Goal: Task Accomplishment & Management: Manage account settings

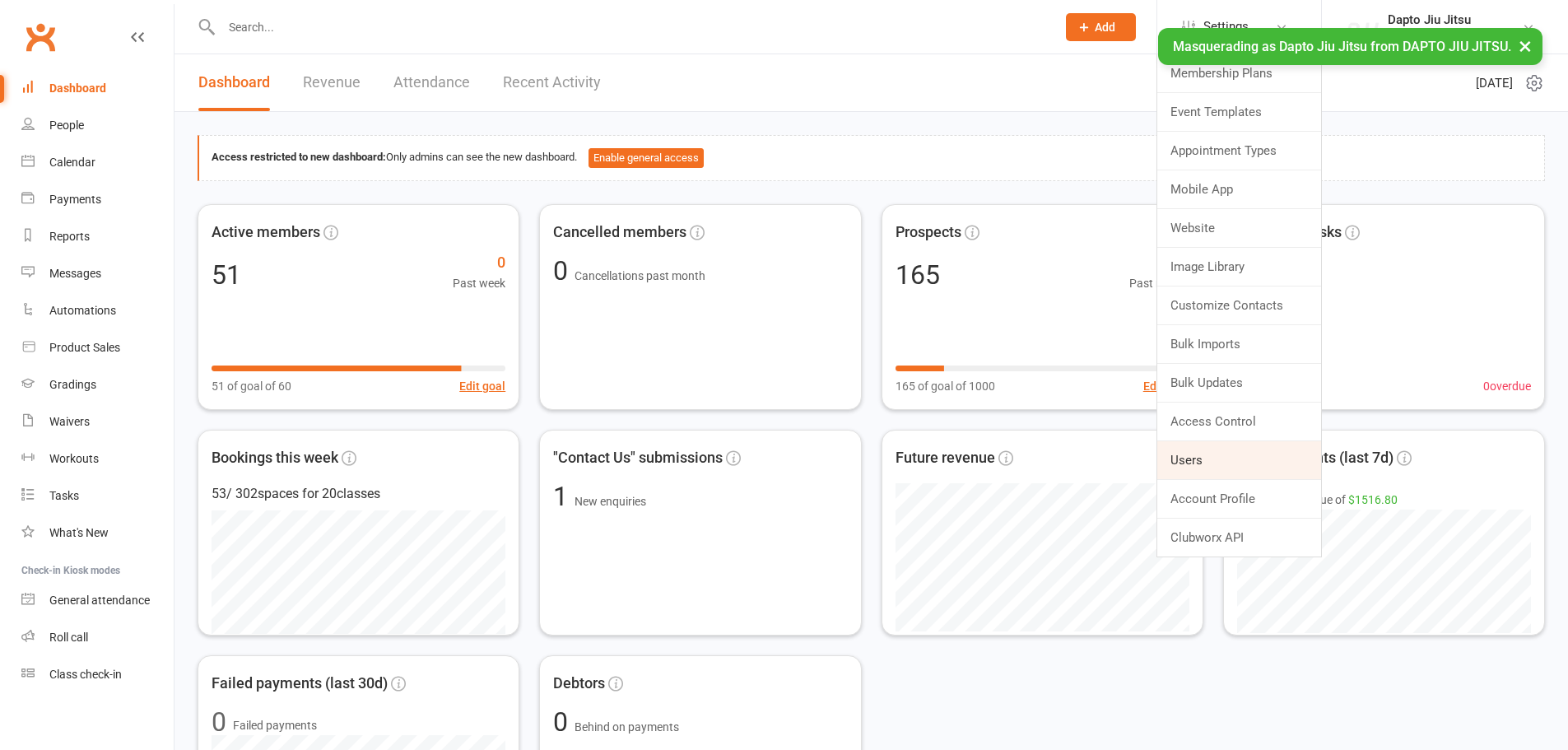
click at [1190, 452] on link "Users" at bounding box center [1239, 459] width 164 height 37
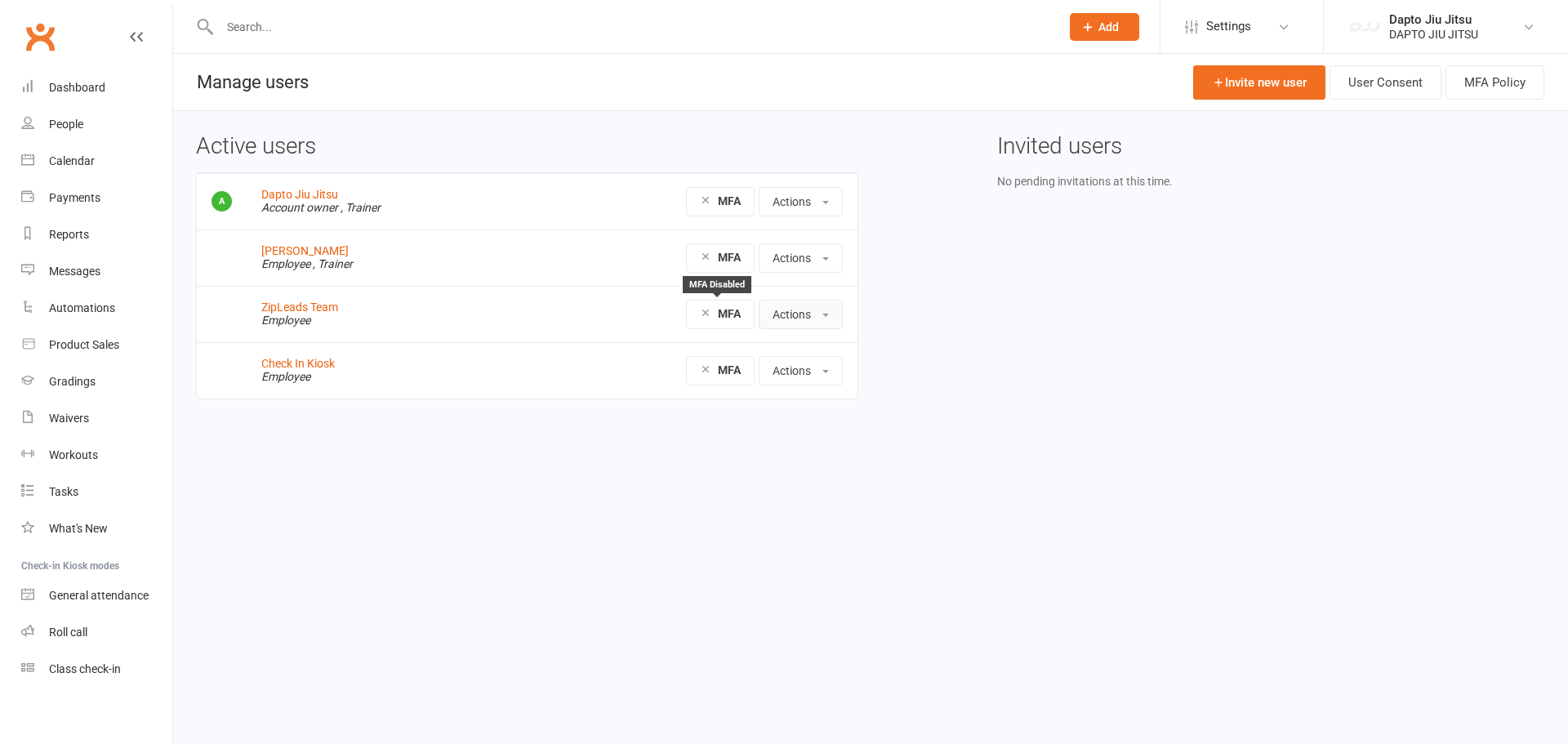
click at [793, 306] on button "Actions" at bounding box center [800, 314] width 84 height 30
click at [809, 380] on link "Edit User" at bounding box center [840, 384] width 162 height 32
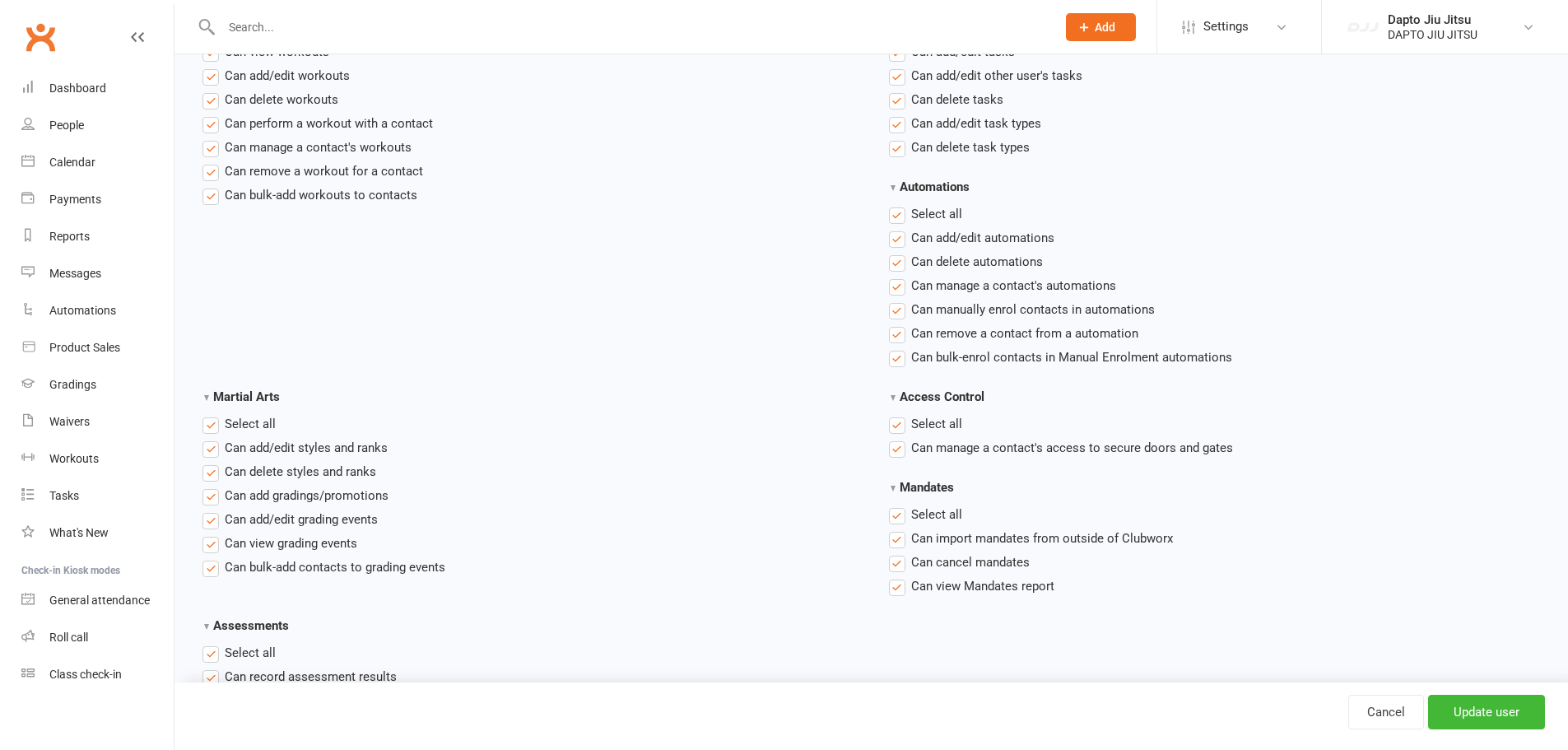
scroll to position [2278, 0]
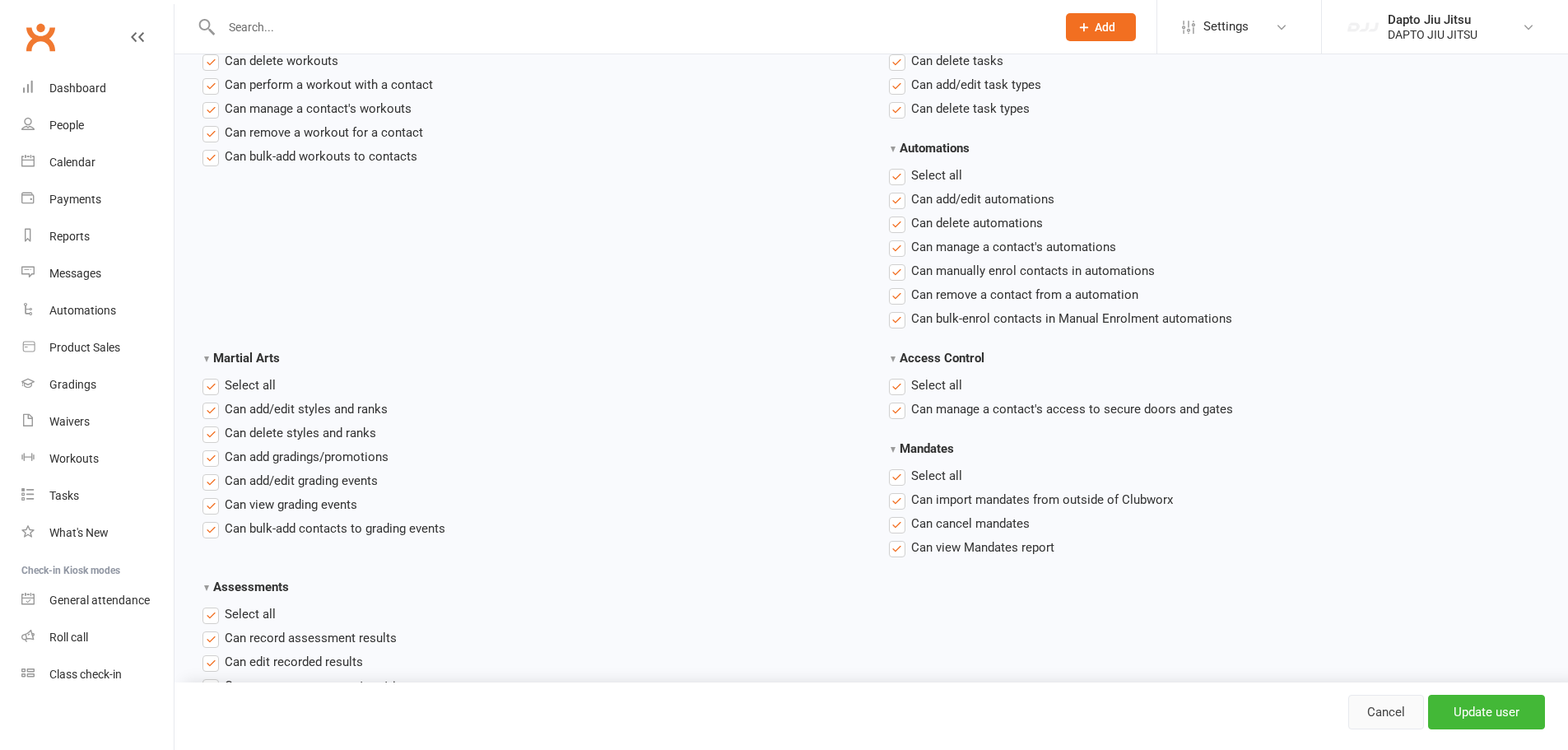
click at [1389, 712] on link "Cancel" at bounding box center [1386, 713] width 76 height 35
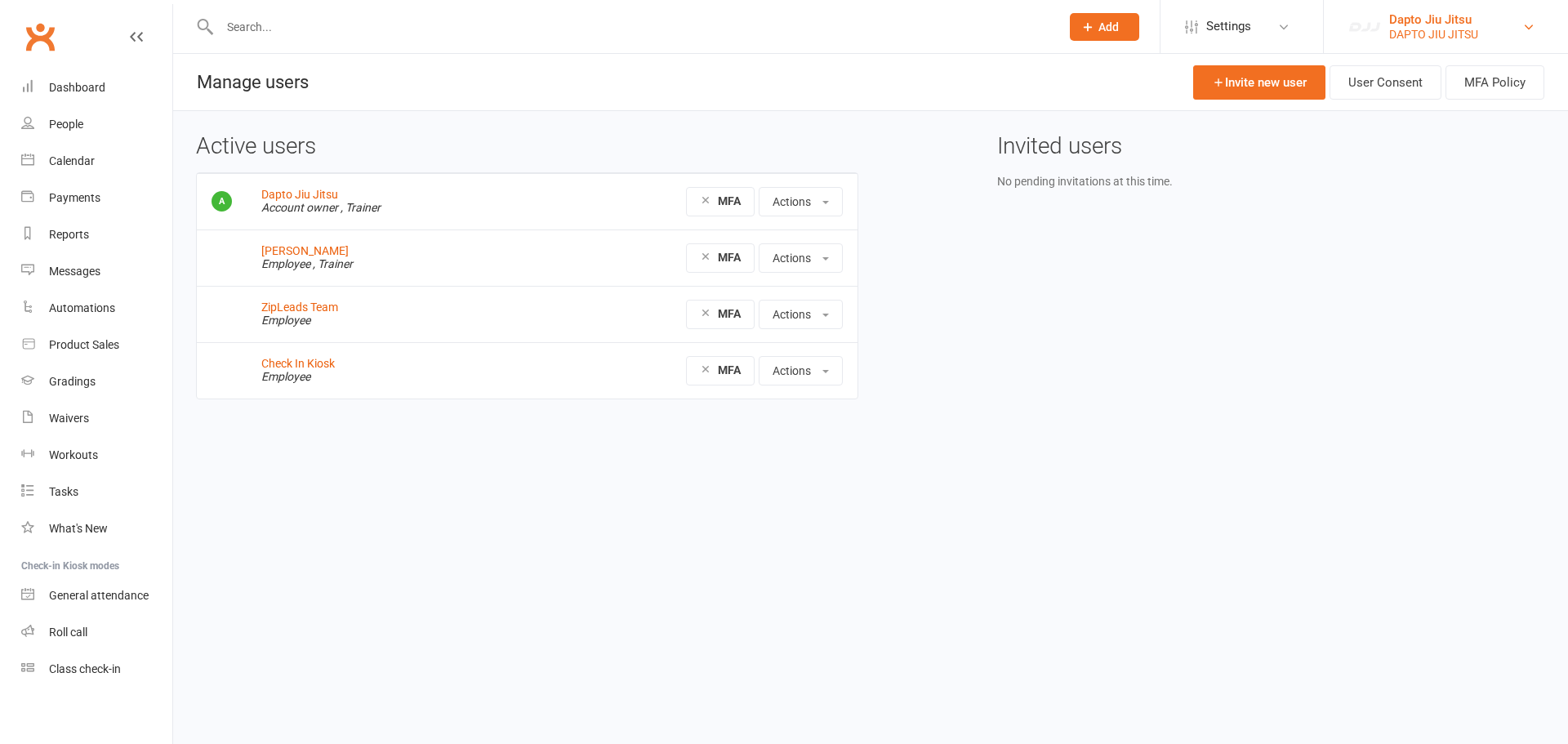
click at [1431, 29] on div "DAPTO JIU JITSU" at bounding box center [1433, 33] width 89 height 14
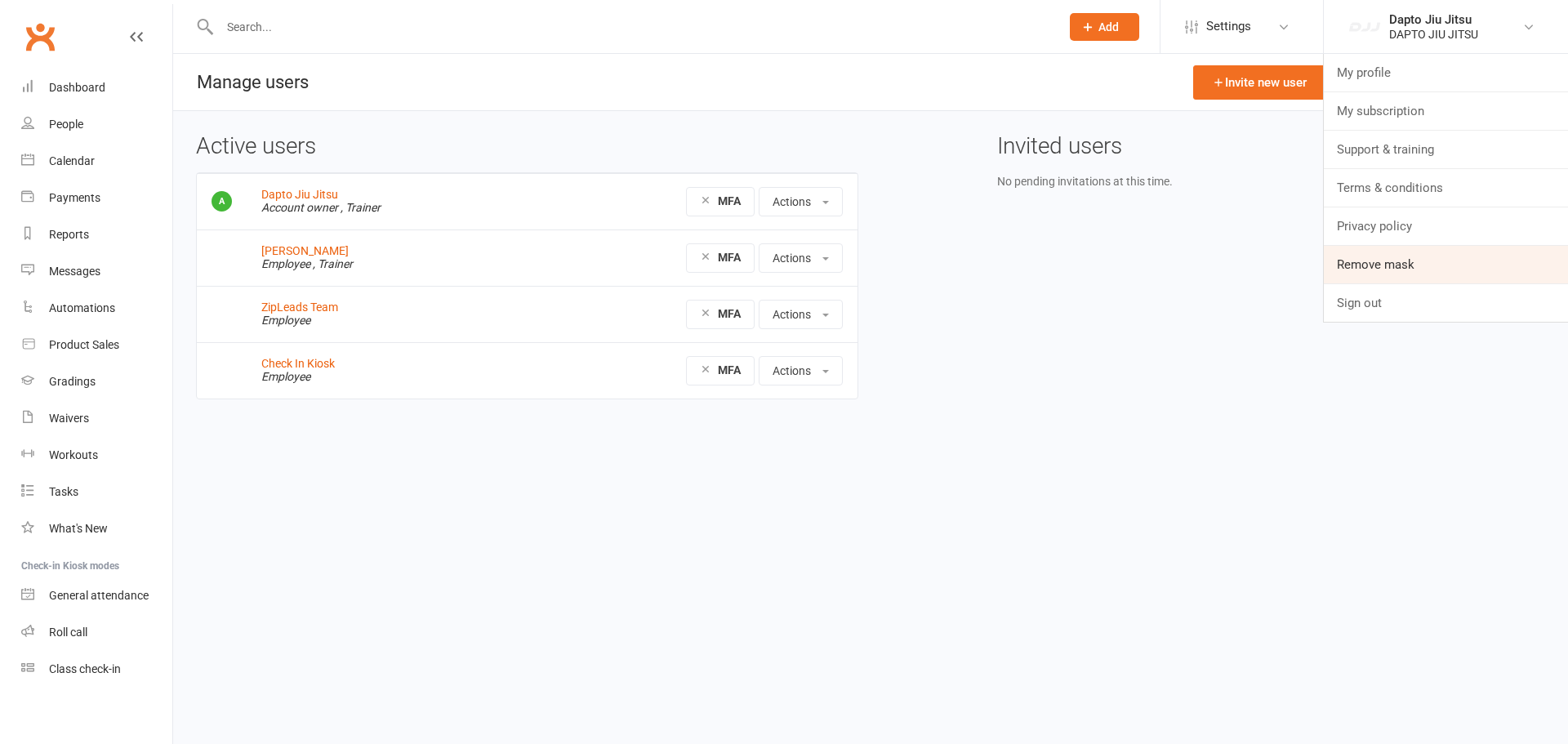
click at [1452, 269] on link "Remove mask" at bounding box center [1446, 264] width 244 height 37
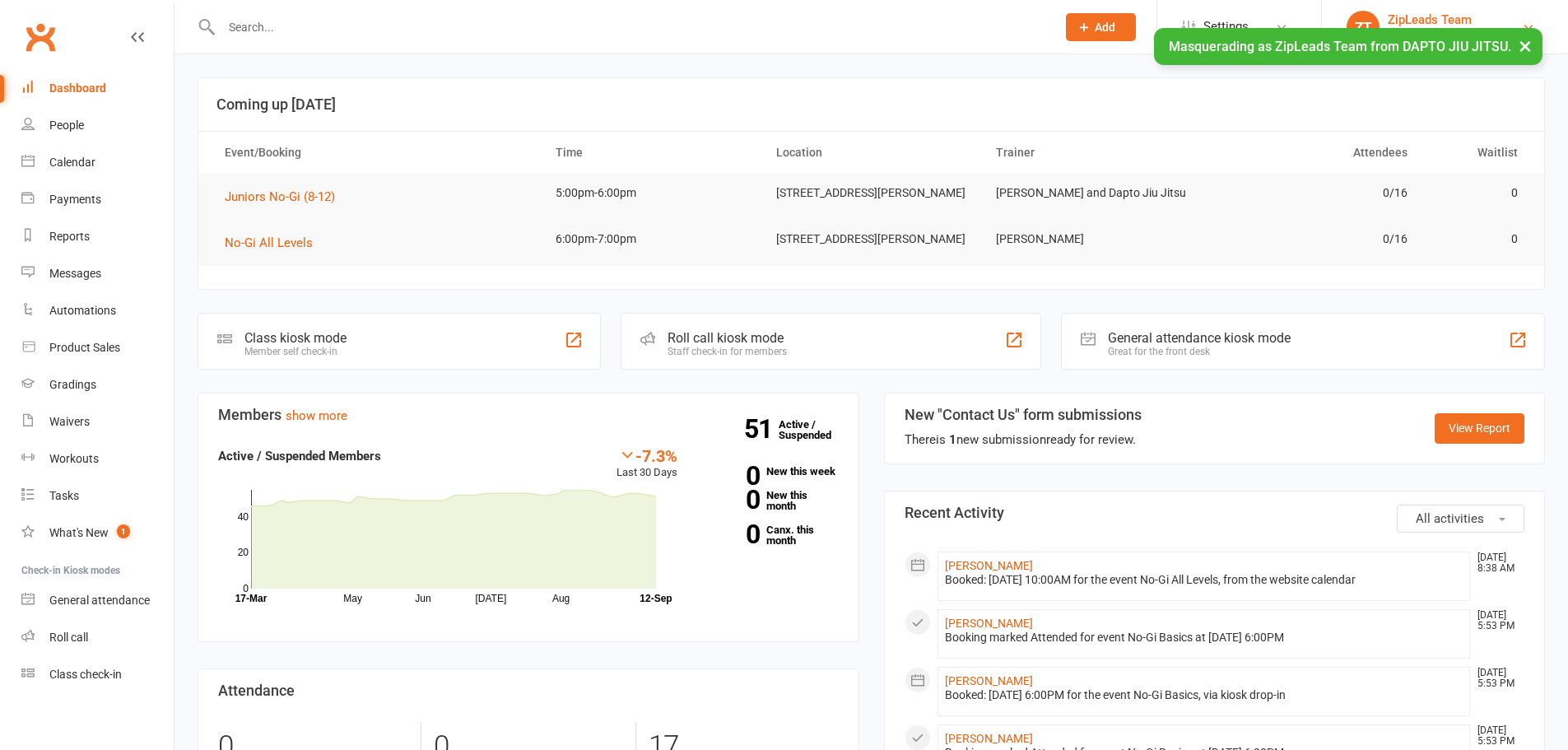
click at [1383, 25] on link "ZT ZipLeads Team DAPTO JIU JITSU" at bounding box center [1444, 27] width 197 height 33
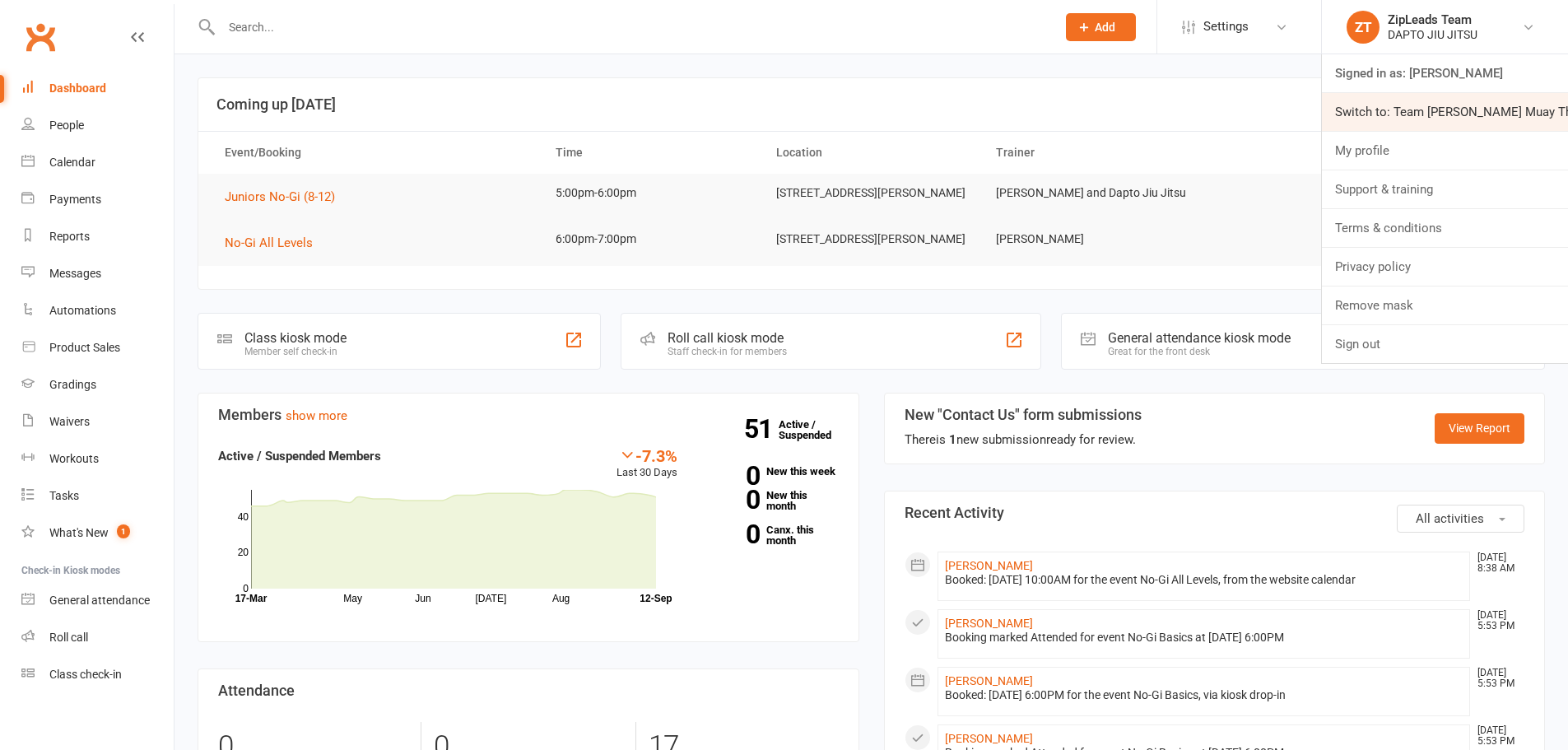
click at [1409, 112] on link "Switch to: Team Stalder Muay Thai" at bounding box center [1445, 111] width 246 height 37
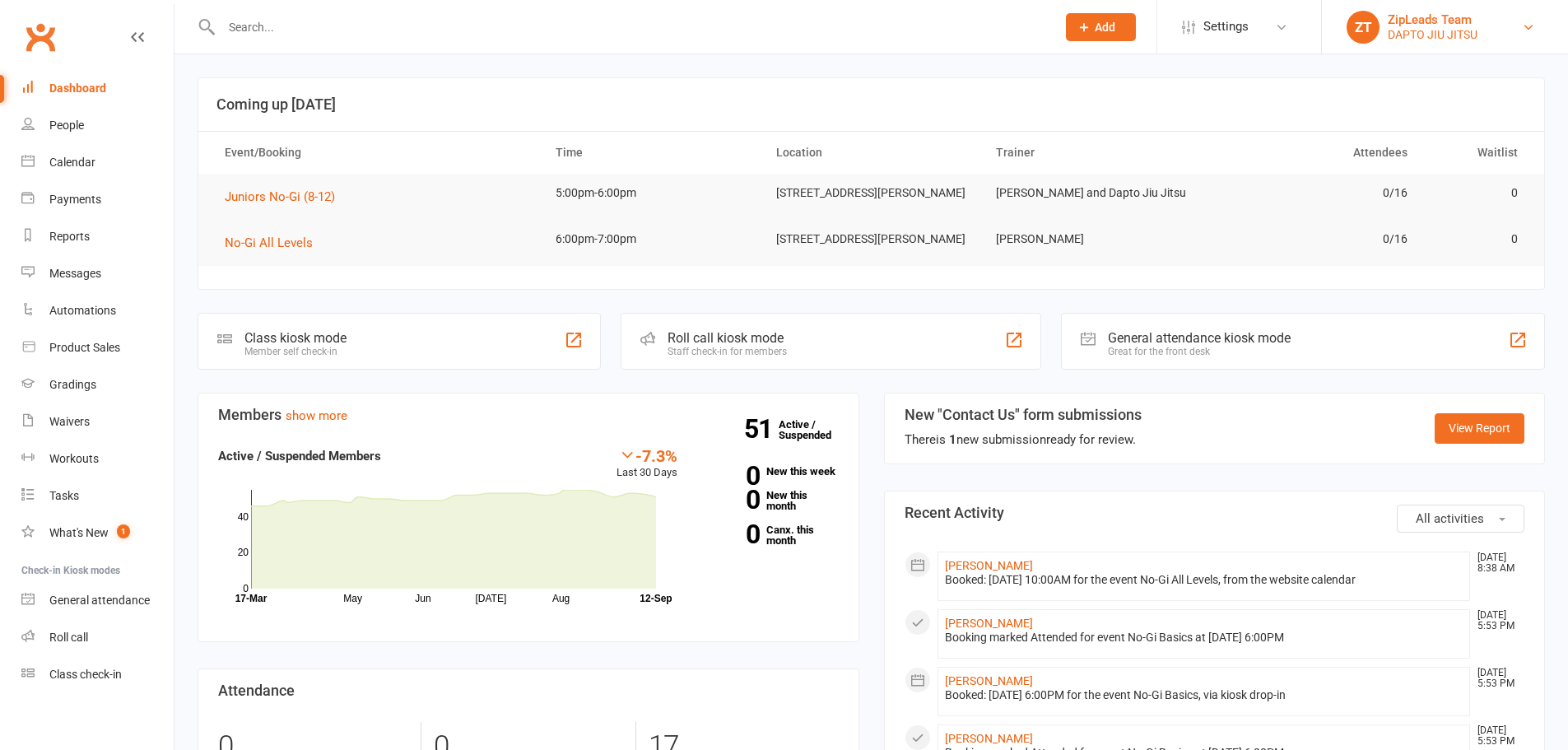
click at [1387, 32] on link "ZT ZipLeads Team DAPTO JIU JITSU" at bounding box center [1444, 27] width 197 height 33
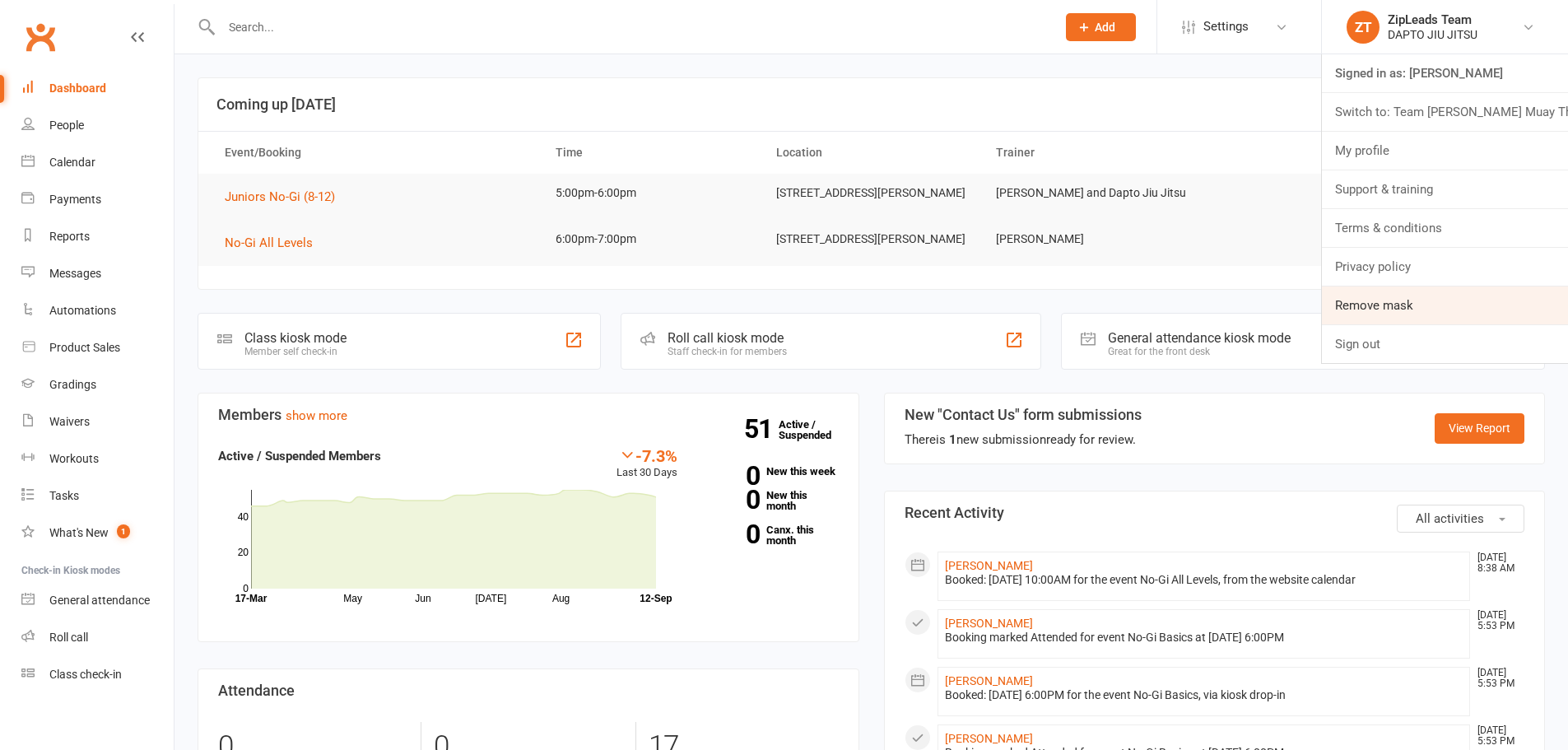
click at [1409, 304] on link "Remove mask" at bounding box center [1445, 304] width 246 height 37
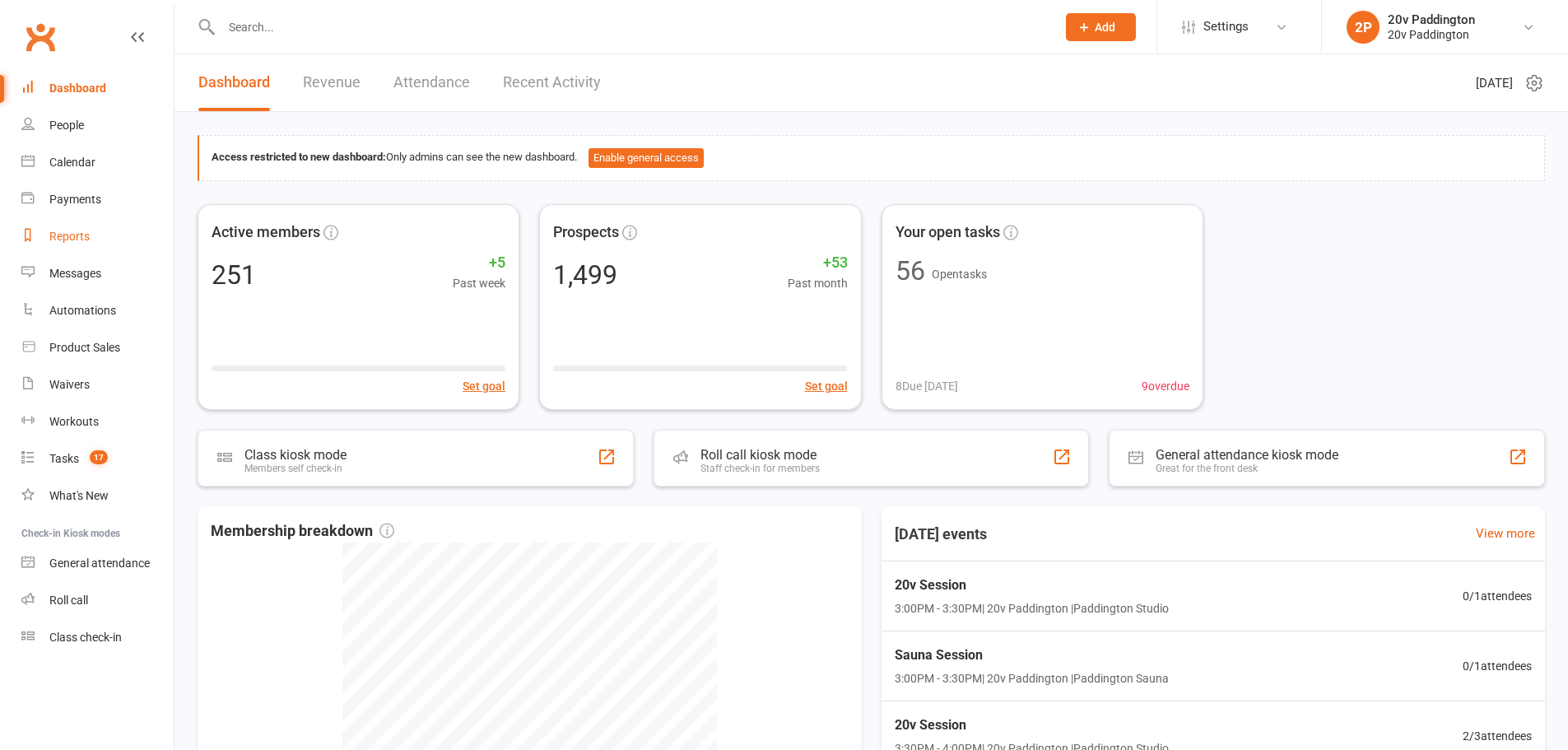
click at [109, 227] on link "Reports" at bounding box center [97, 236] width 153 height 37
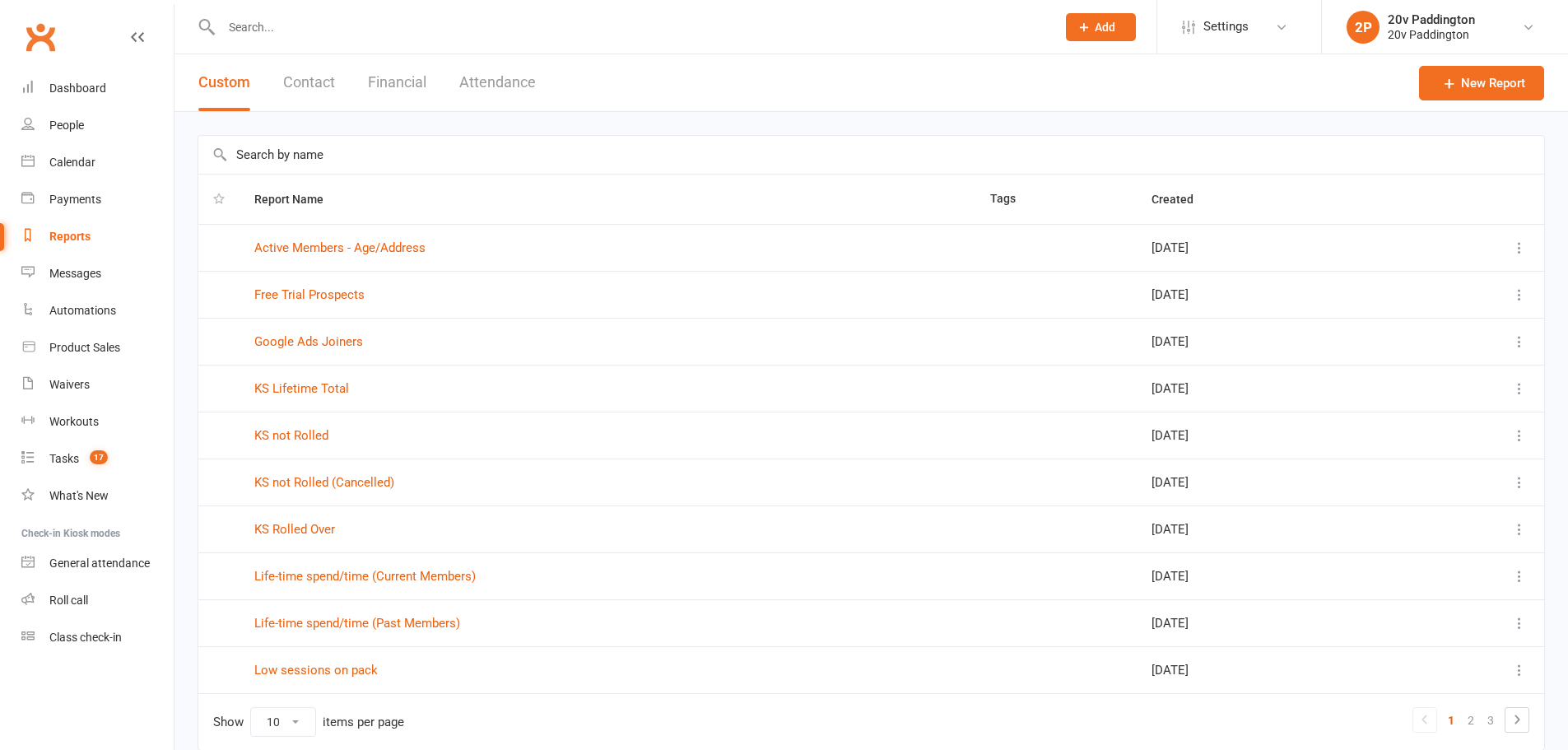
click at [343, 86] on div "Custom Contact Financial Attendance" at bounding box center [367, 83] width 385 height 57
click at [328, 86] on button "Contact" at bounding box center [309, 83] width 52 height 57
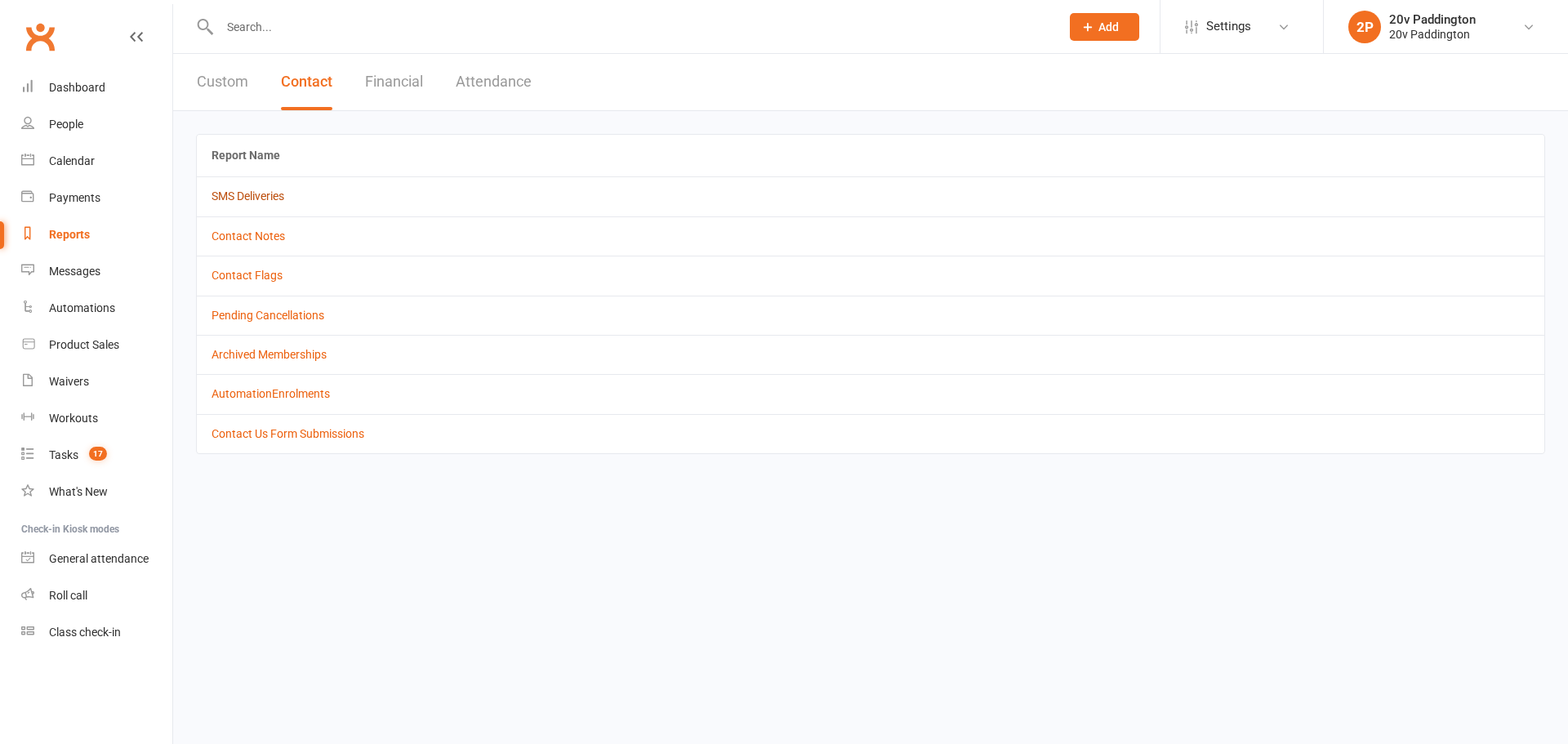
click at [267, 201] on link "SMS Deliveries" at bounding box center [248, 196] width 72 height 13
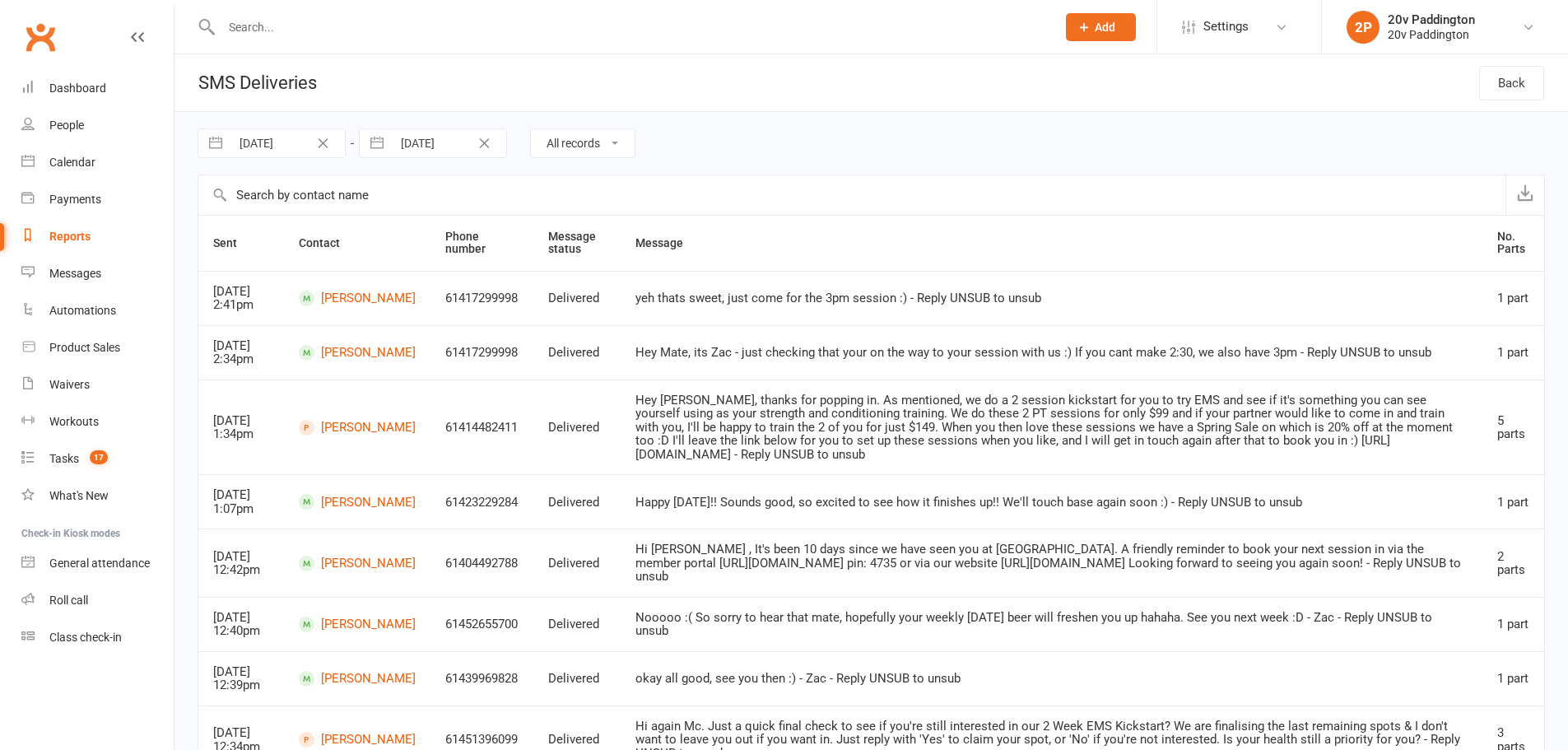
click at [604, 149] on select "All records Queued Delivered Failed Undelivered Unknown" at bounding box center [583, 143] width 104 height 28
click at [736, 139] on div "12 Aug 2025 Navigate forward to interact with the calendar and select a date. P…" at bounding box center [871, 143] width 1347 height 62
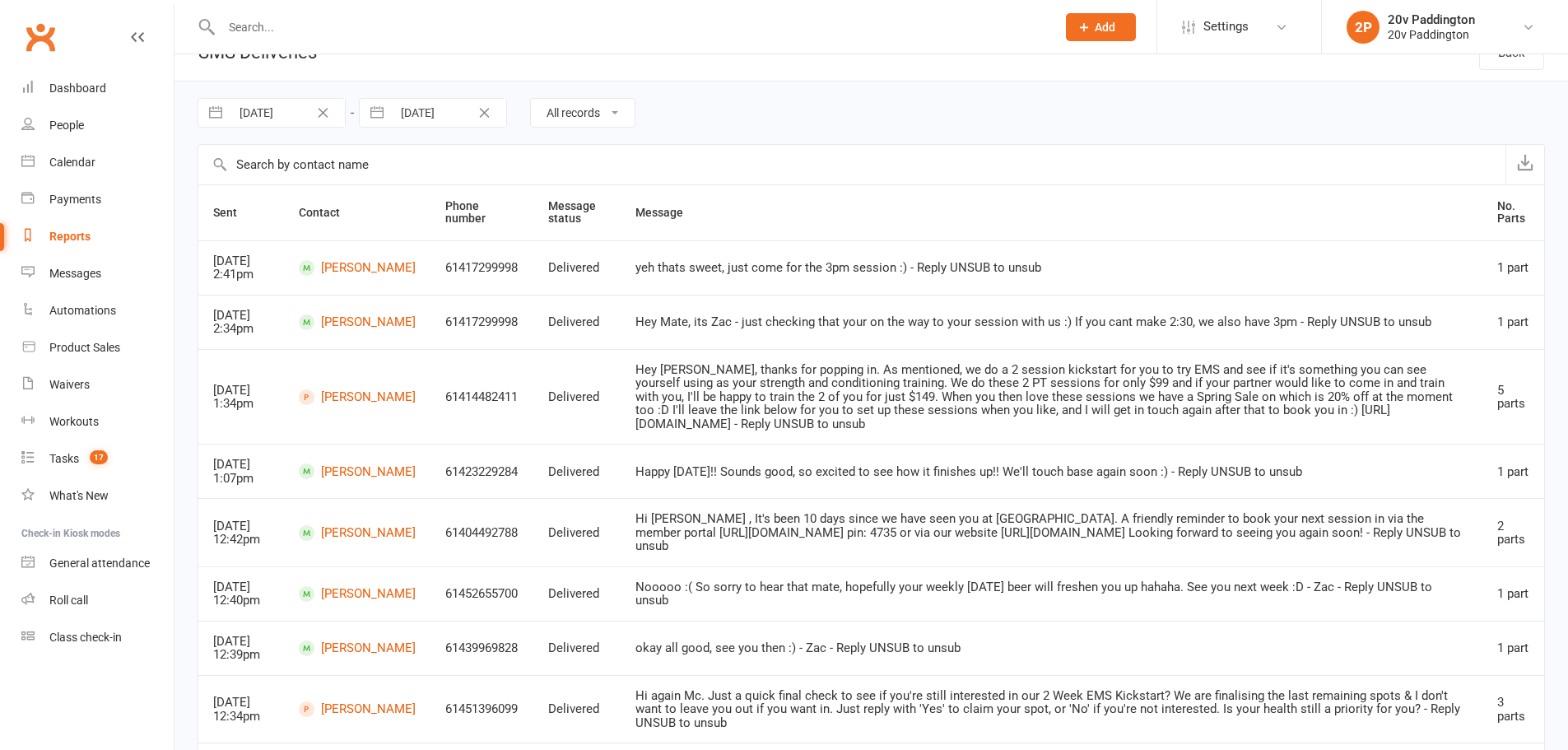
scroll to position [30, 0]
click at [1532, 164] on icon "button" at bounding box center [1525, 162] width 16 height 16
click at [77, 232] on div "Reports" at bounding box center [69, 236] width 41 height 13
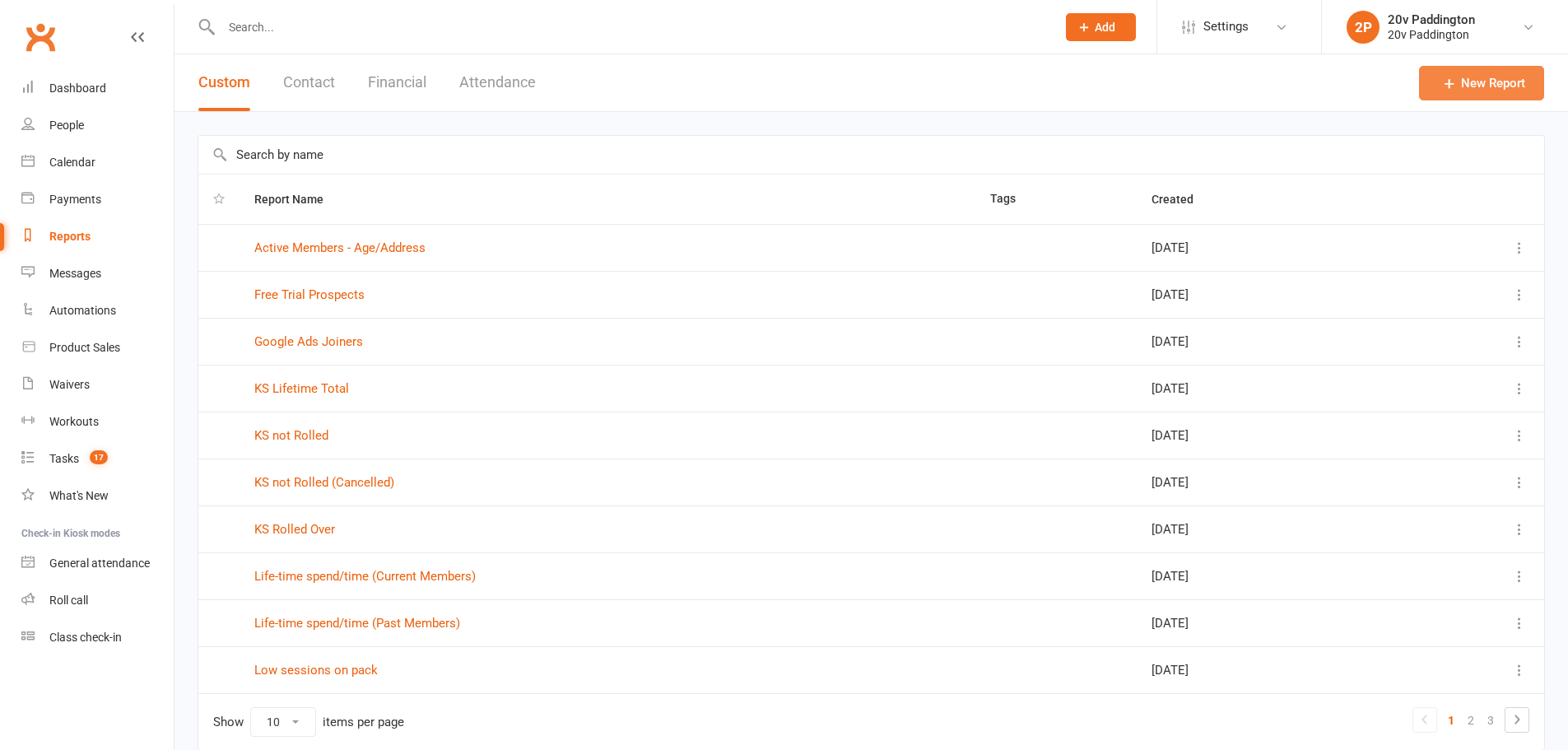
click at [1466, 73] on link "New Report" at bounding box center [1482, 84] width 125 height 35
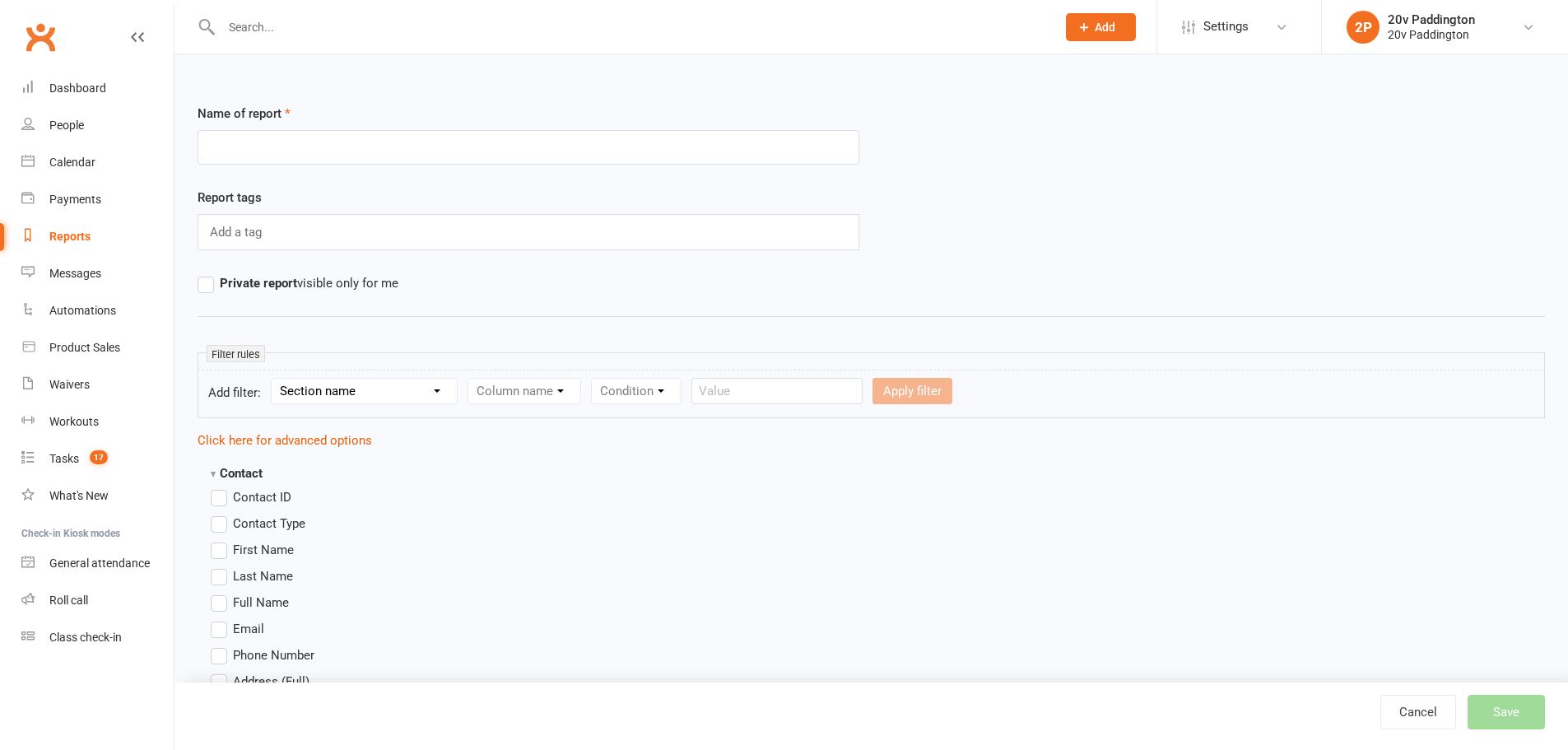
click at [376, 390] on select "Section name Contact Attendance Aggregate Payment Booking Waitlist Attendees Ca…" at bounding box center [364, 391] width 185 height 25
select select "8"
click at [274, 378] on select "Section name Contact Attendance Aggregate Payment Booking Waitlist Attendees Ca…" at bounding box center [364, 391] width 185 height 25
click at [577, 395] on select "Column name Last Communication Sent (Date/Time) Last Communication Type Last Em…" at bounding box center [618, 391] width 301 height 25
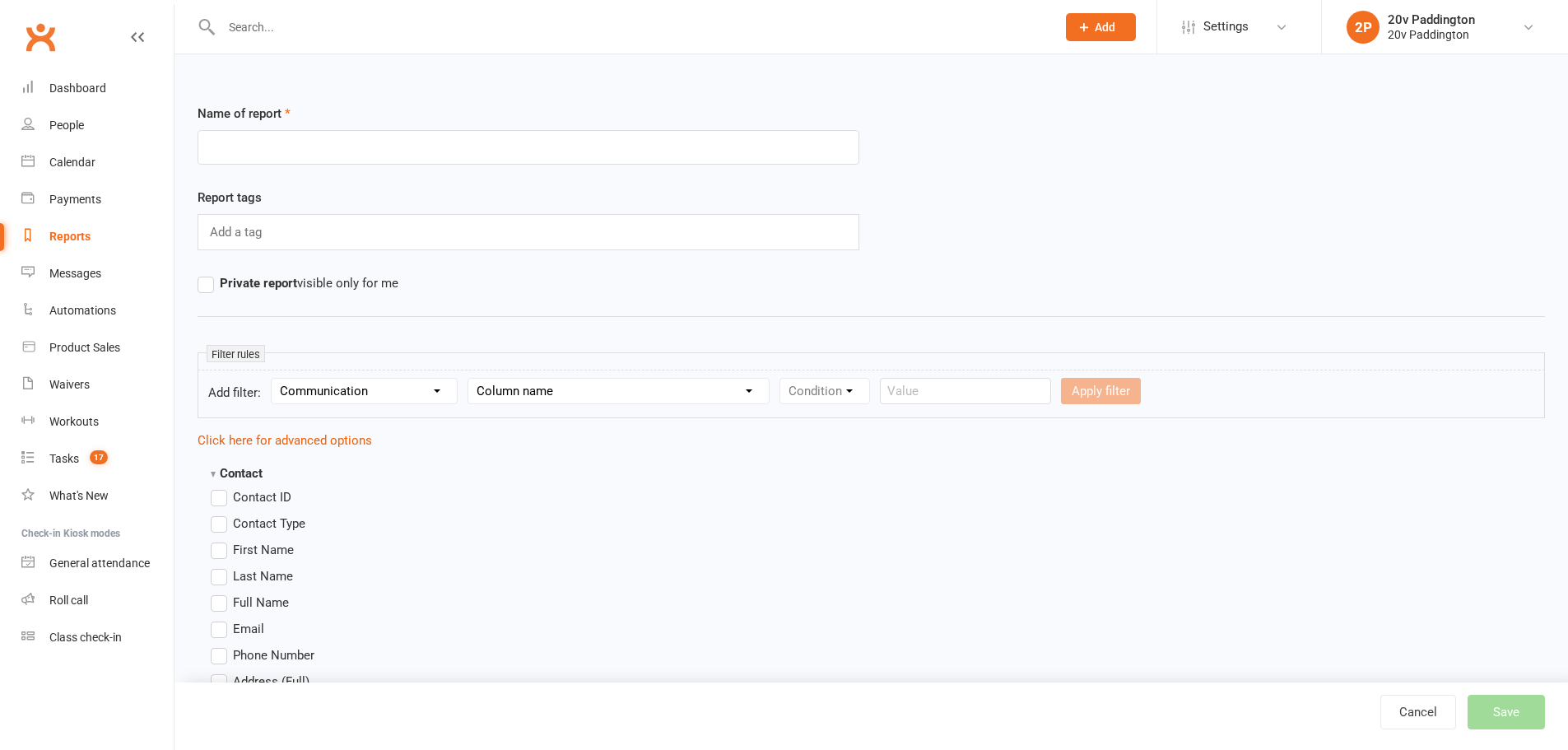
click at [397, 396] on select "Section name Contact Attendance Aggregate Payment Booking Waitlist Attendees Ca…" at bounding box center [364, 391] width 185 height 25
click at [70, 237] on div "Reports" at bounding box center [69, 236] width 41 height 13
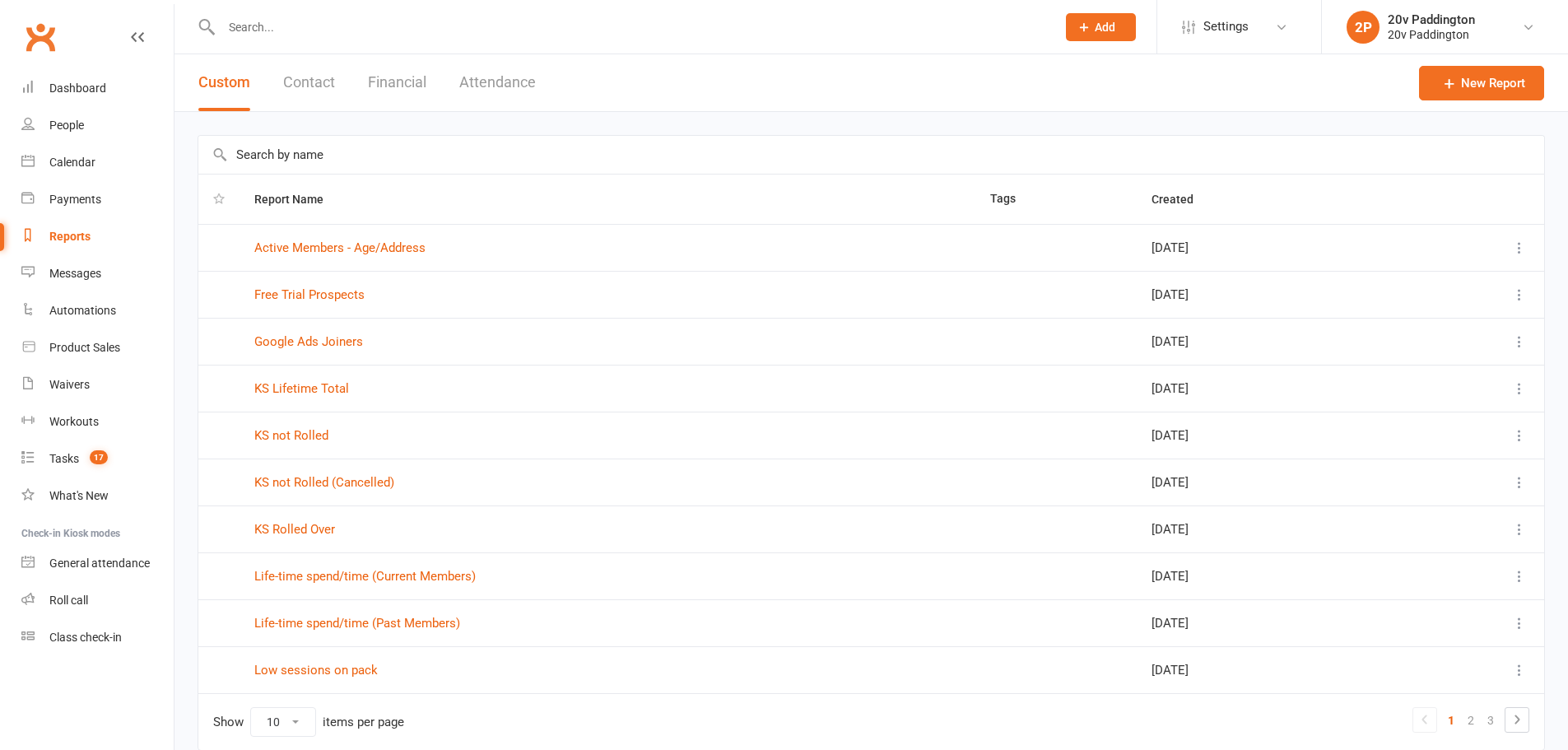
click at [303, 89] on button "Contact" at bounding box center [309, 83] width 52 height 57
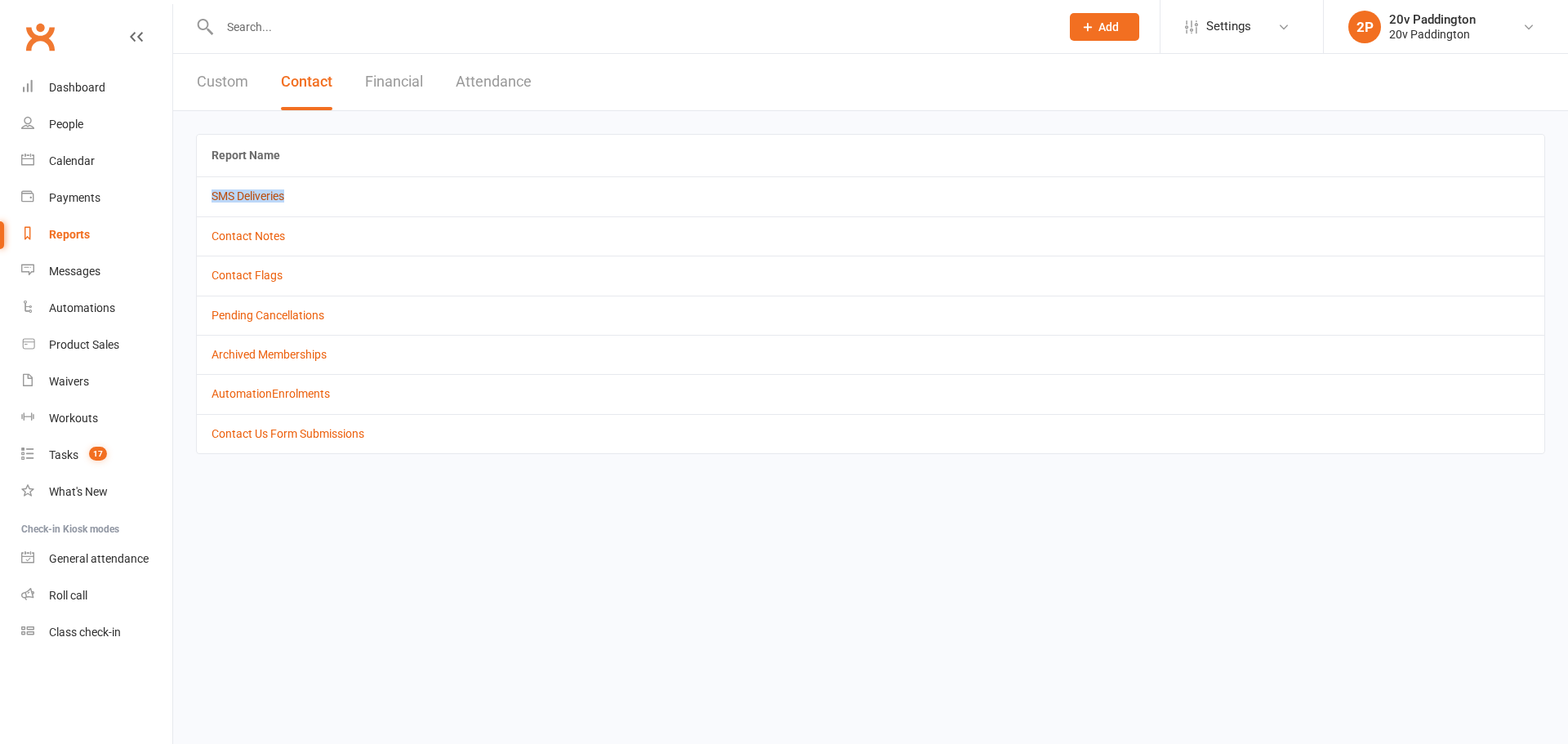
drag, startPoint x: 313, startPoint y: 191, endPoint x: 214, endPoint y: 196, distance: 99.1
click at [214, 196] on td "SMS Deliveries" at bounding box center [871, 195] width 1347 height 39
copy link "SMS Deliveries"
click at [244, 198] on link "SMS Deliveries" at bounding box center [248, 196] width 72 height 13
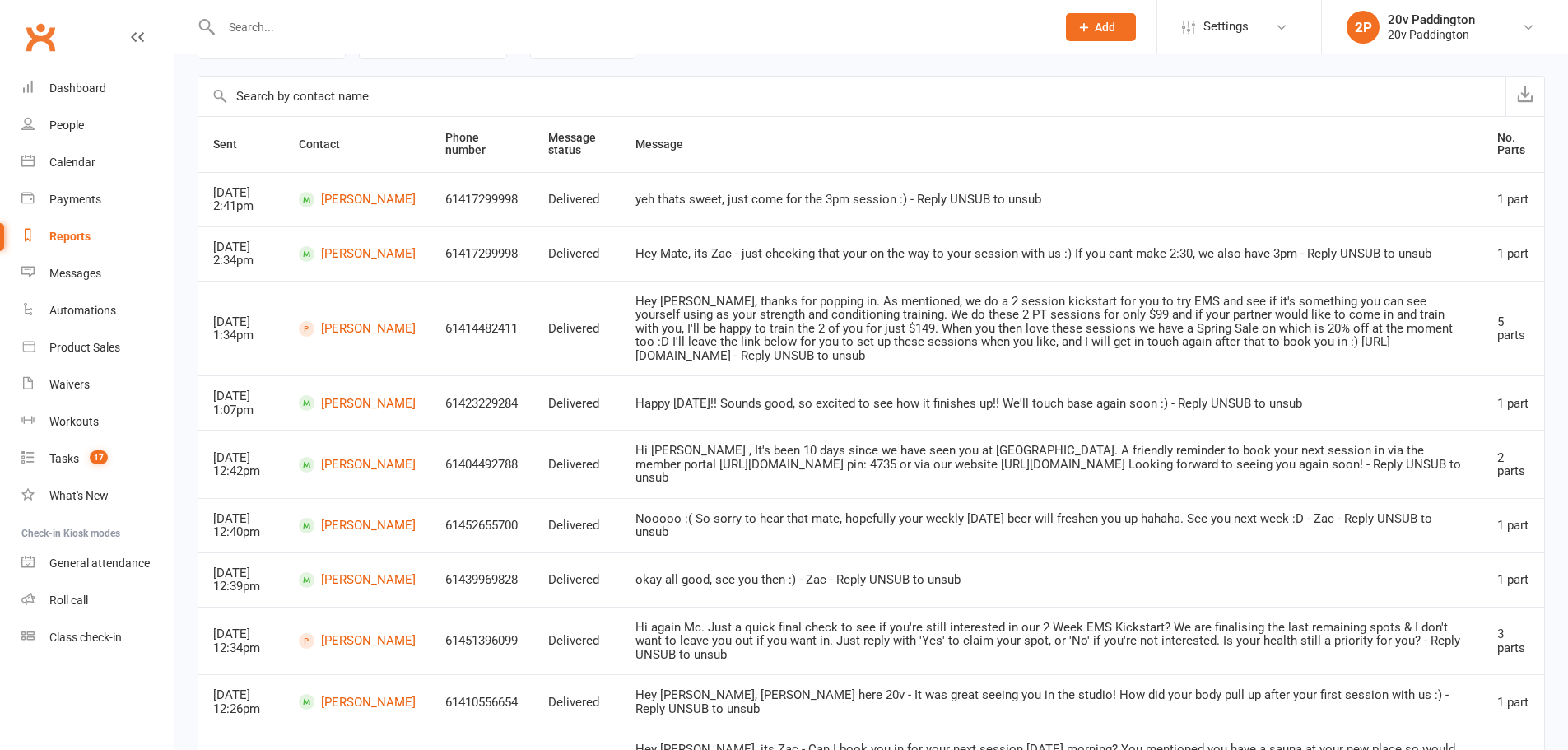
scroll to position [302, 0]
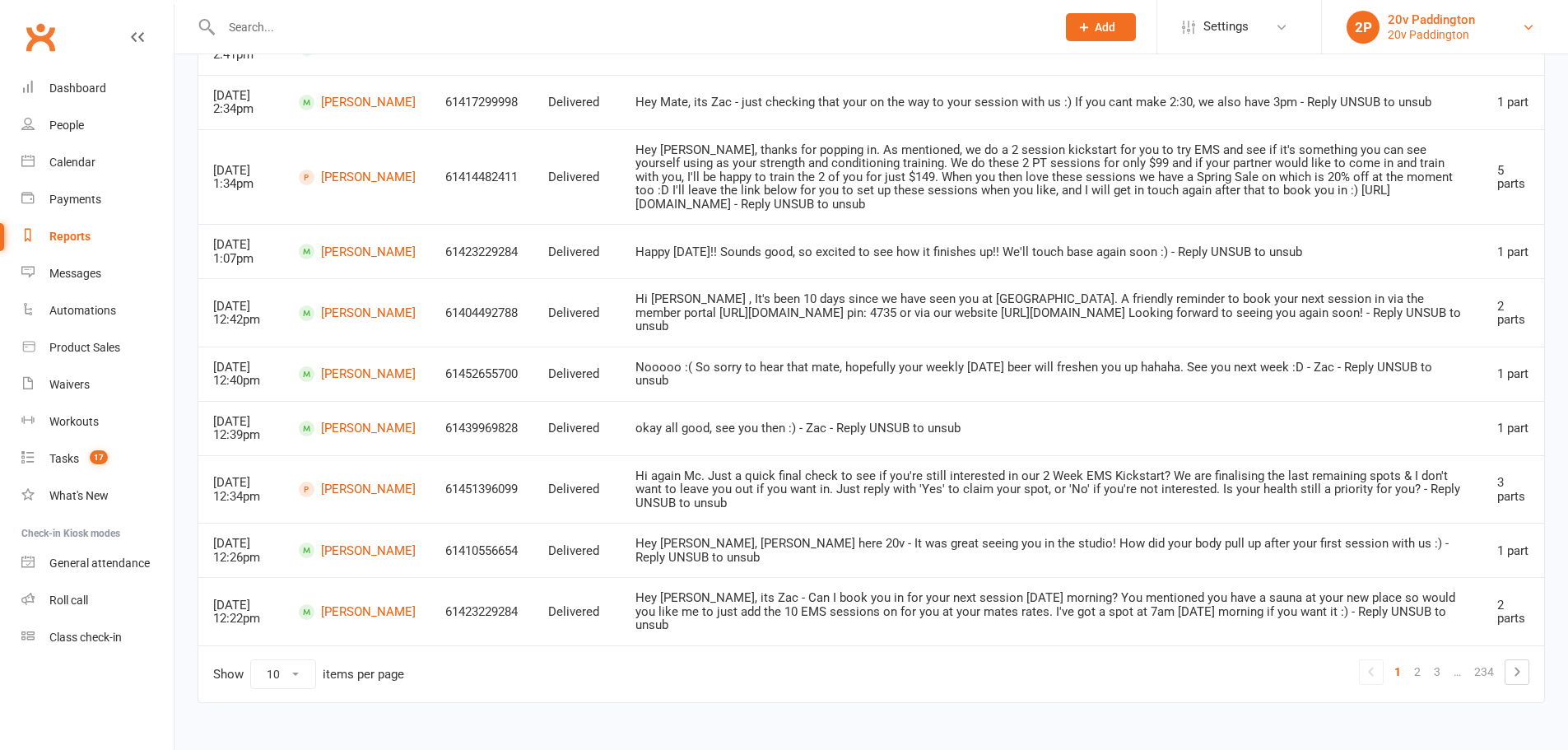
click at [1461, 26] on div "20v Paddington" at bounding box center [1431, 19] width 87 height 14
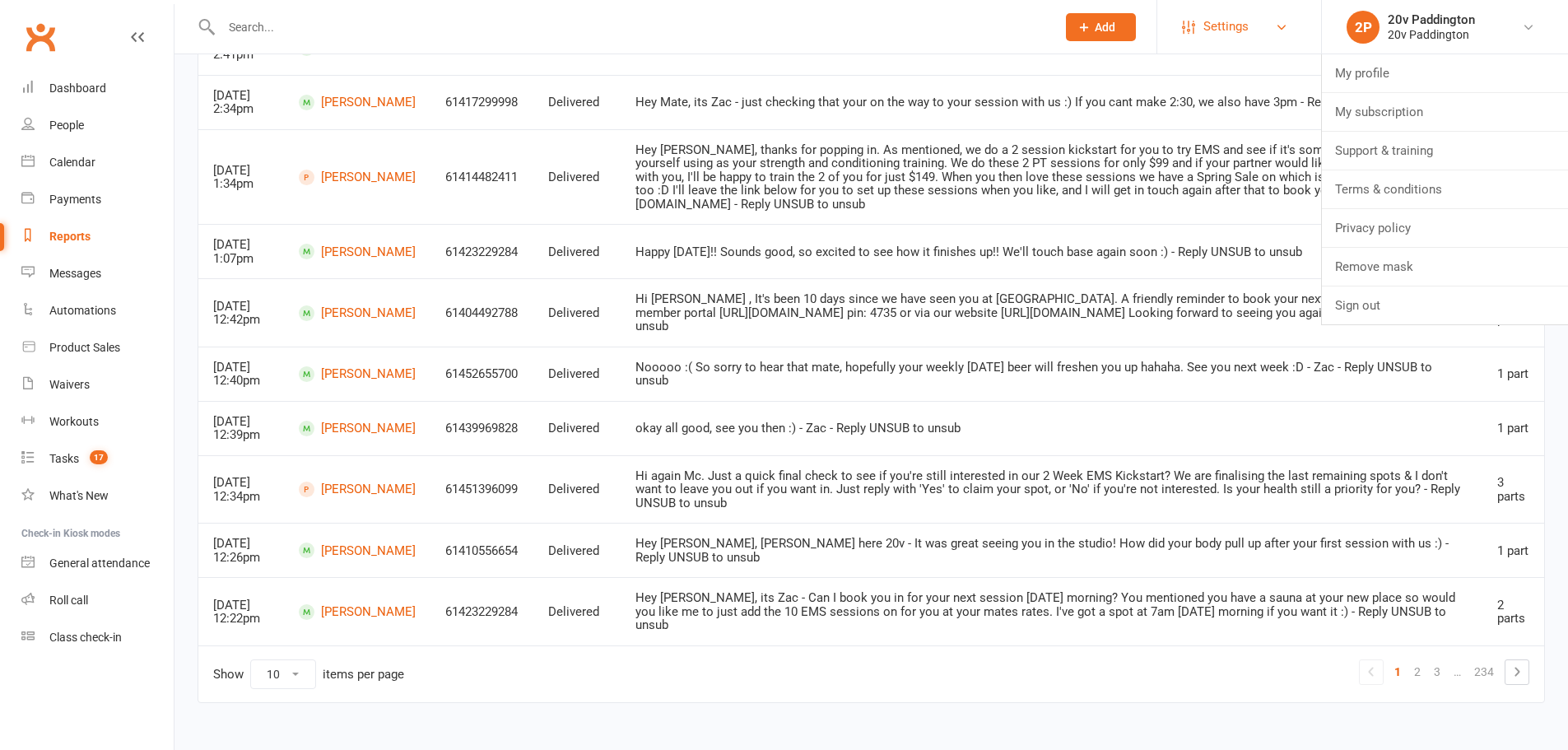
scroll to position [329, 0]
click at [1418, 27] on div "20v Paddington" at bounding box center [1431, 34] width 87 height 14
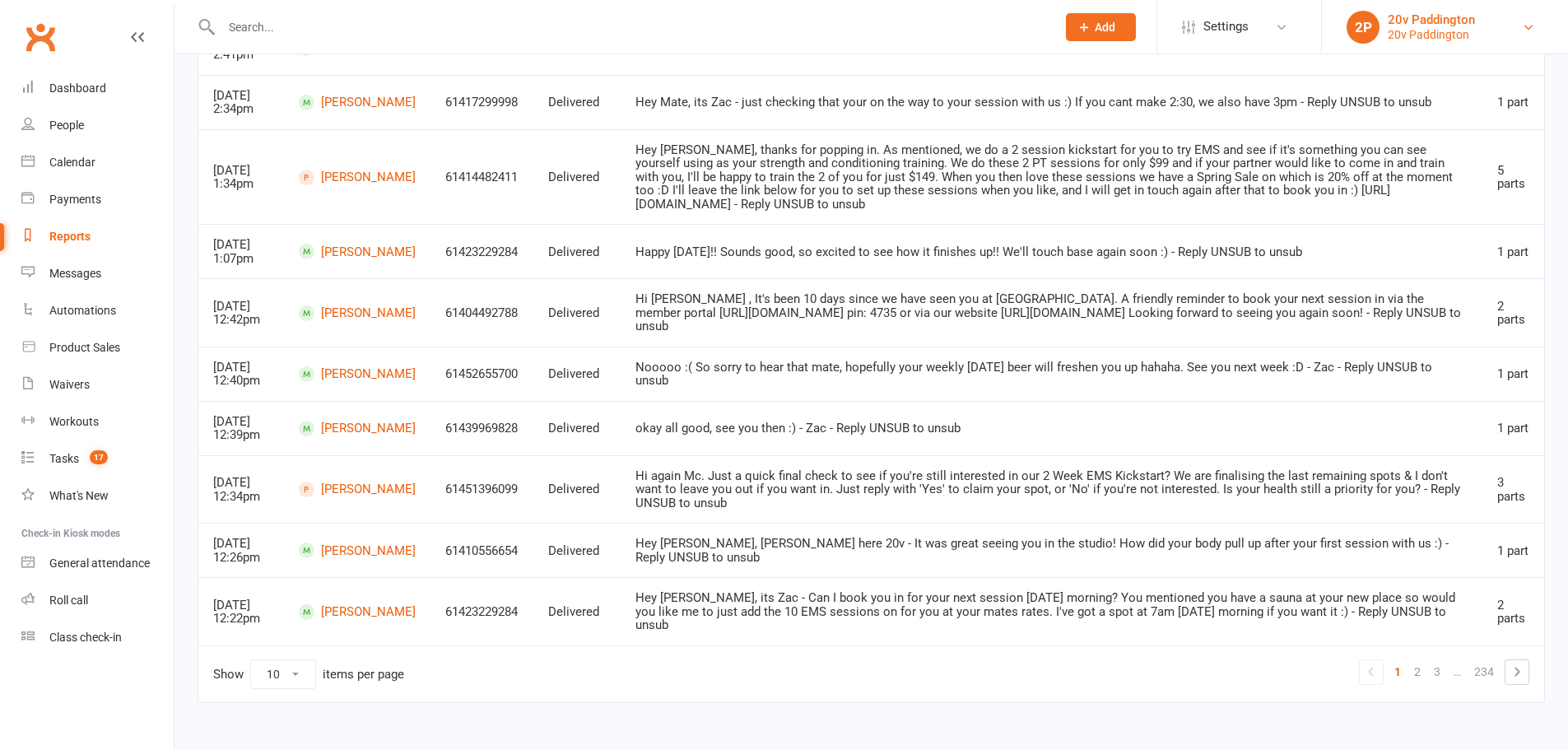
click at [1411, 25] on div "20v Paddington" at bounding box center [1431, 19] width 87 height 14
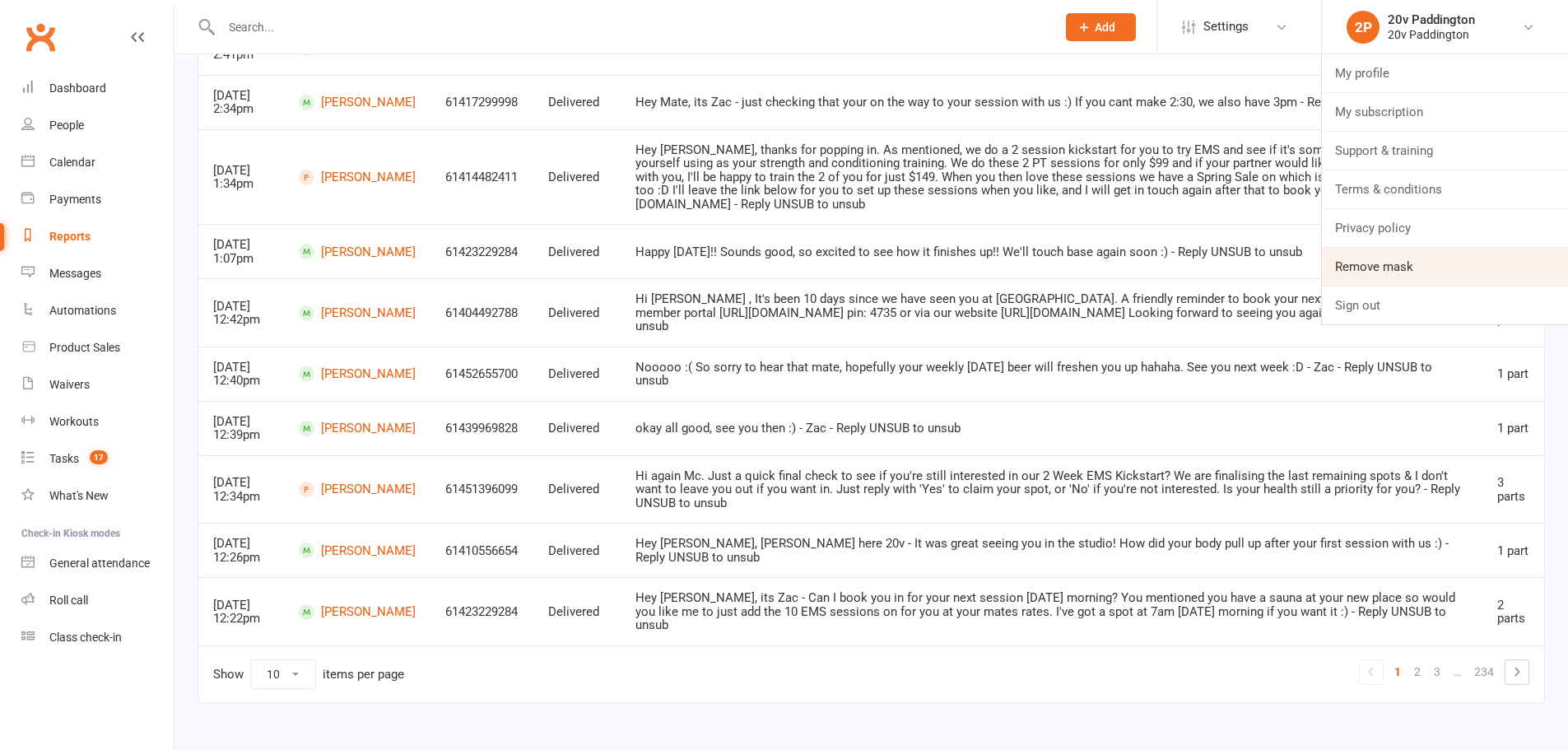
click at [1424, 268] on link "Remove mask" at bounding box center [1445, 266] width 246 height 37
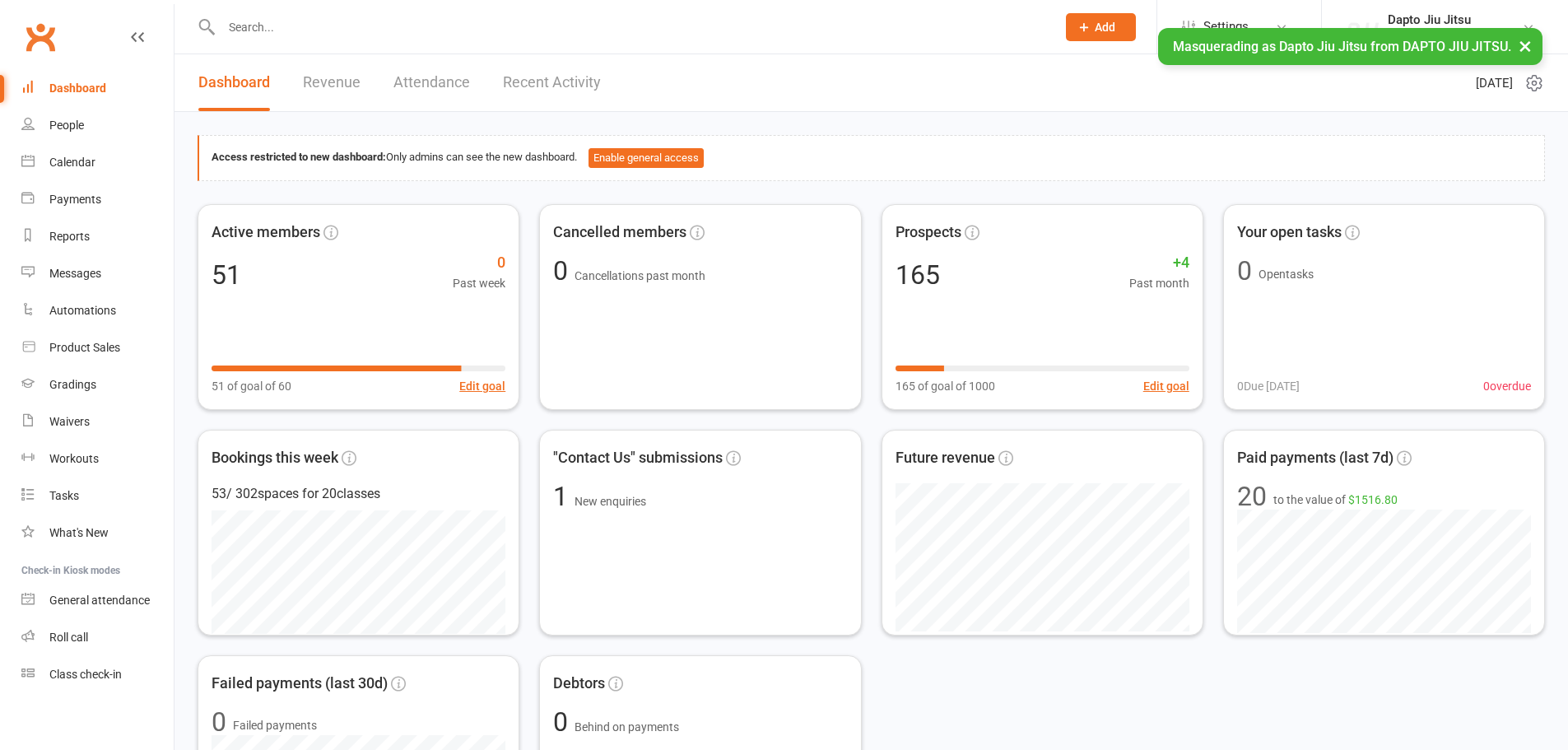
drag, startPoint x: 0, startPoint y: 0, endPoint x: 1235, endPoint y: 31, distance: 1235.4
click at [1242, 22] on span "Settings" at bounding box center [1225, 27] width 45 height 37
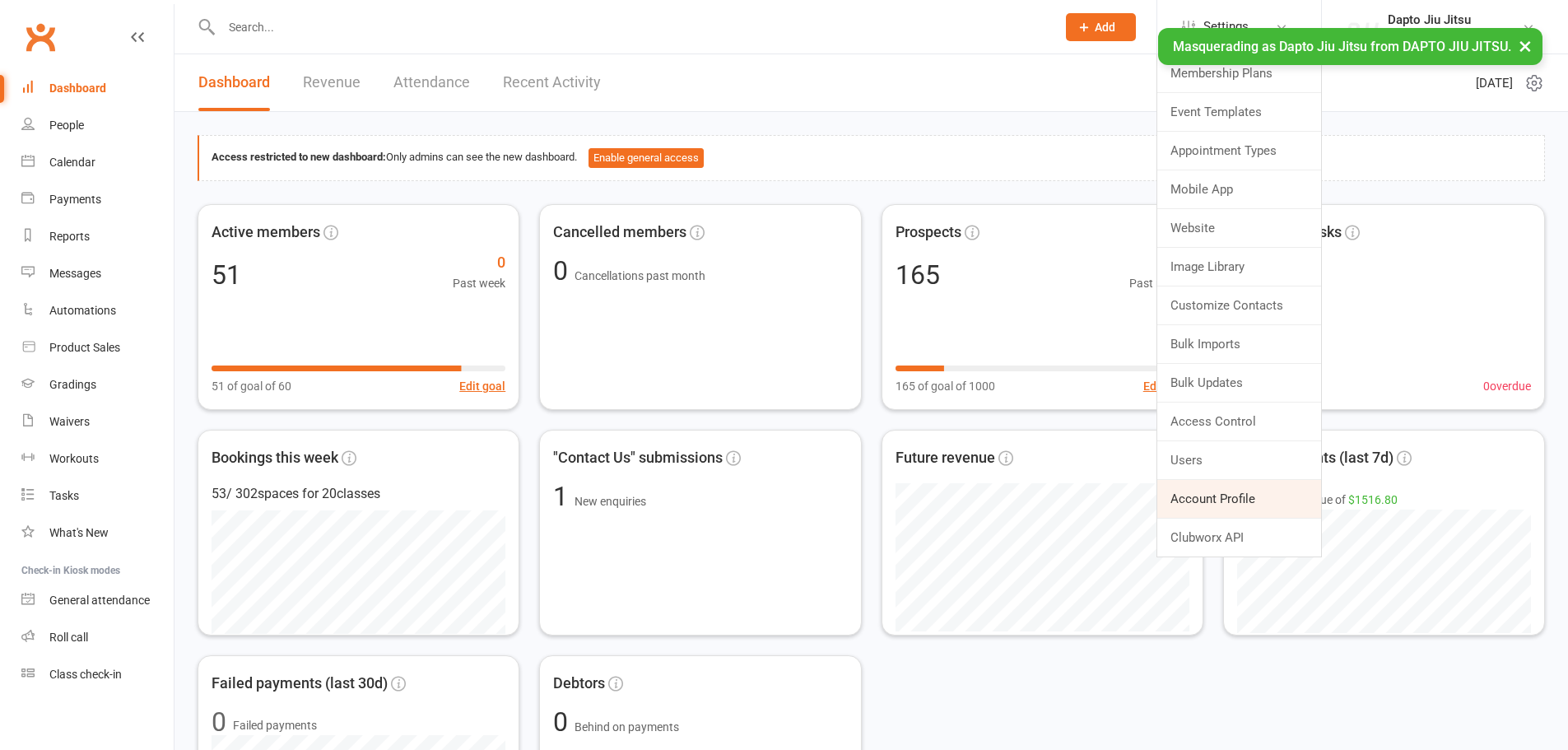
click at [1225, 487] on link "Account Profile" at bounding box center [1239, 498] width 164 height 37
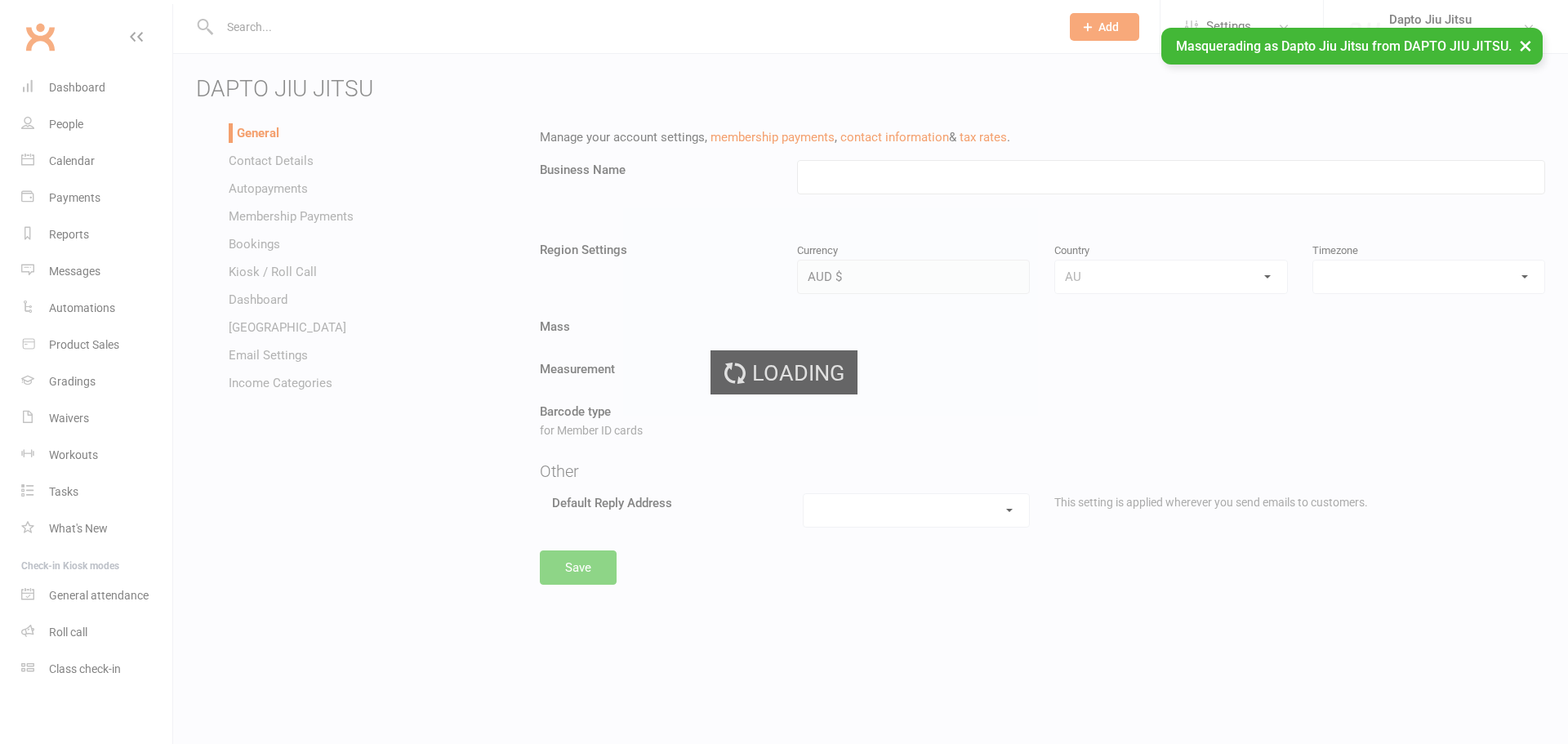
type input "DAPTO JIU JITSU"
select select "[GEOGRAPHIC_DATA]/[GEOGRAPHIC_DATA]"
select select "[EMAIL_ADDRESS][DOMAIN_NAME]"
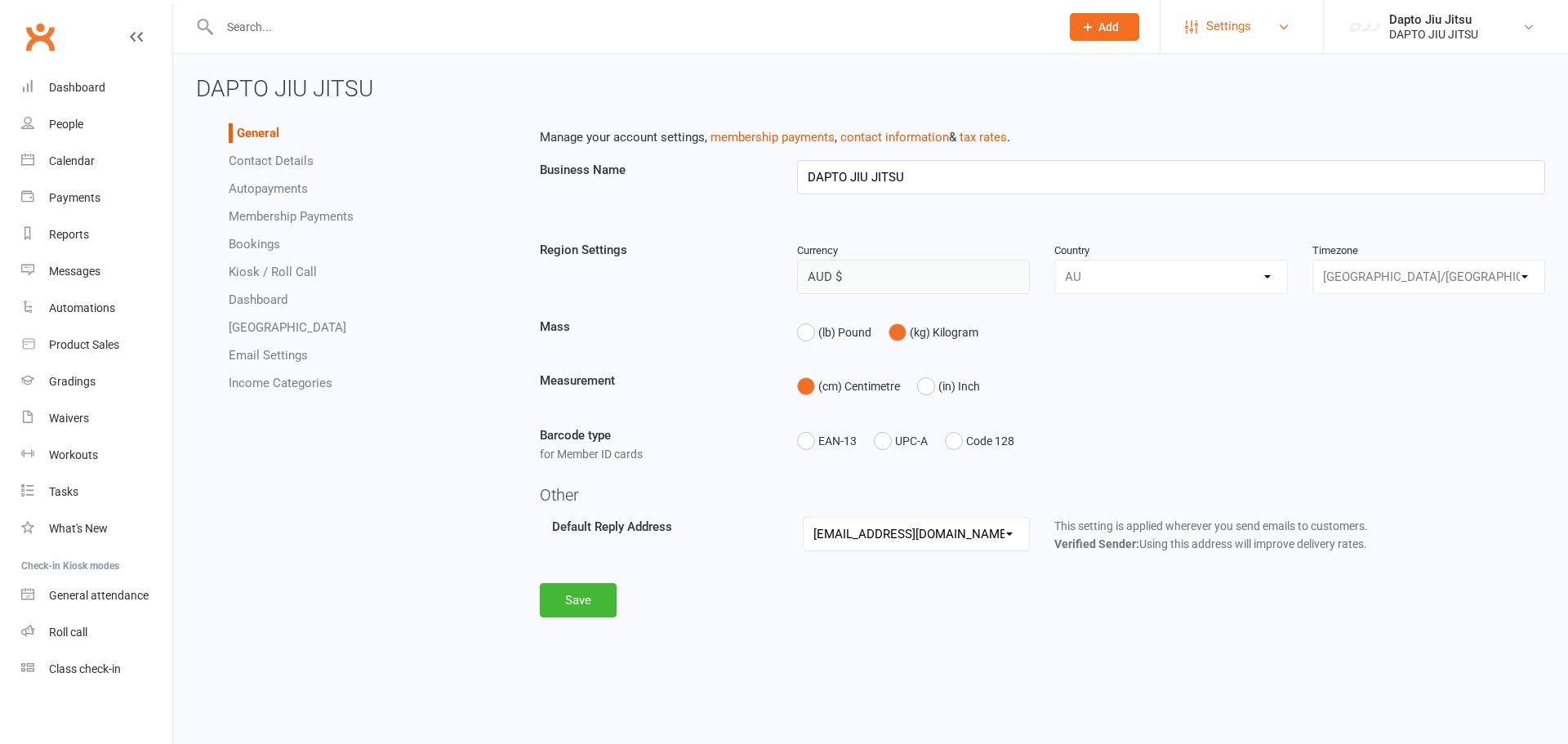
click at [1229, 14] on span "Settings" at bounding box center [1228, 27] width 45 height 37
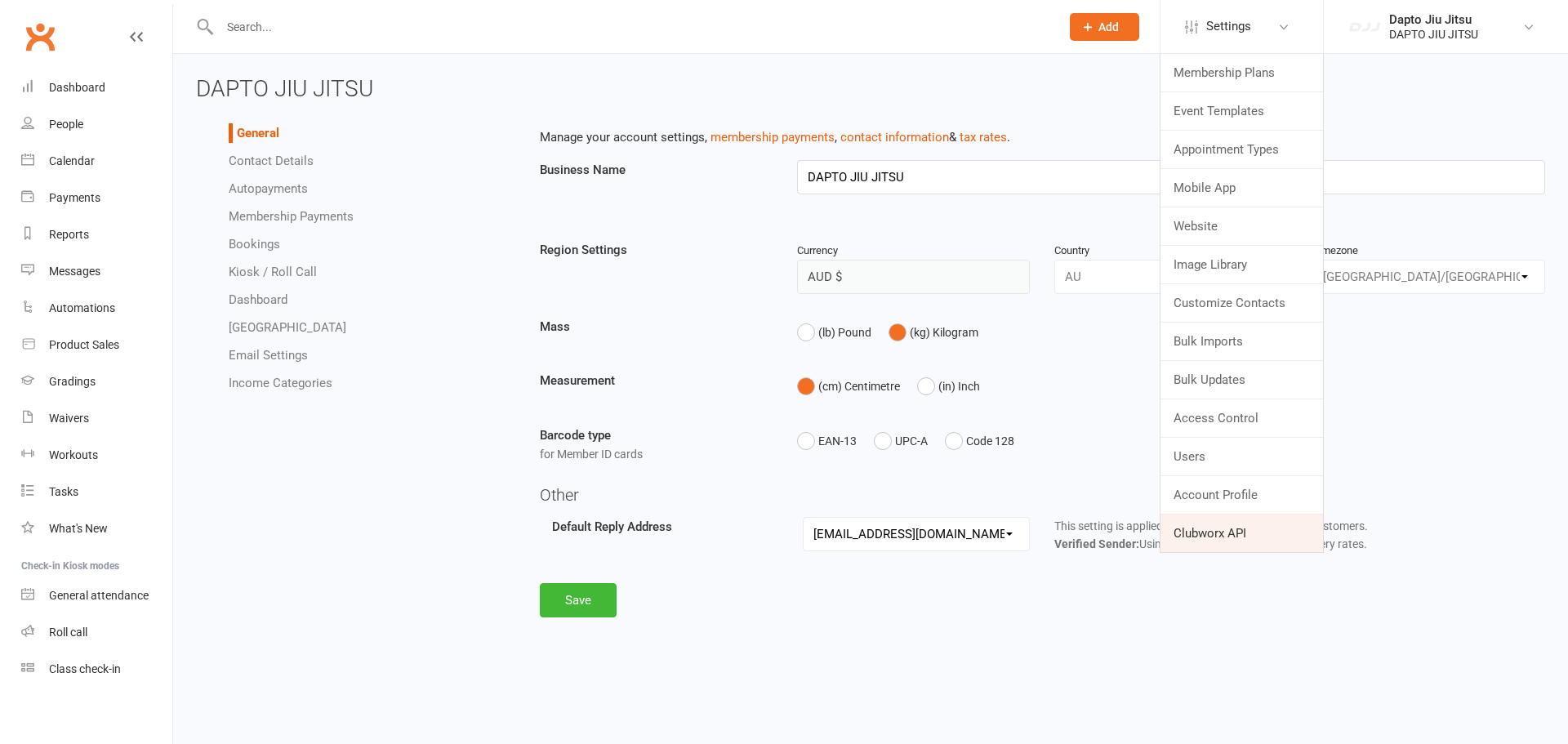
click at [1241, 530] on link "Clubworx API" at bounding box center [1241, 533] width 163 height 37
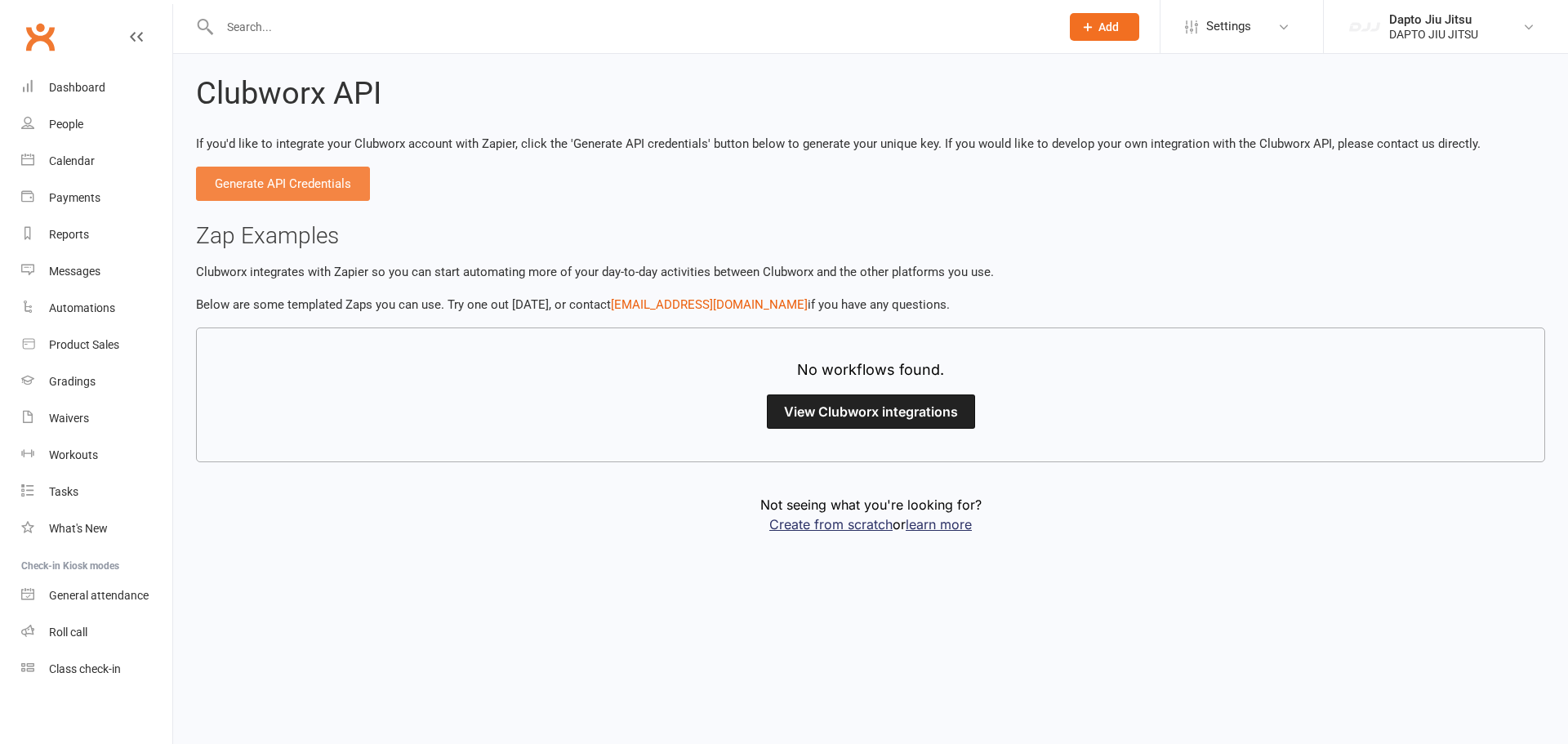
click at [335, 177] on button "Generate API Credentials" at bounding box center [283, 184] width 174 height 34
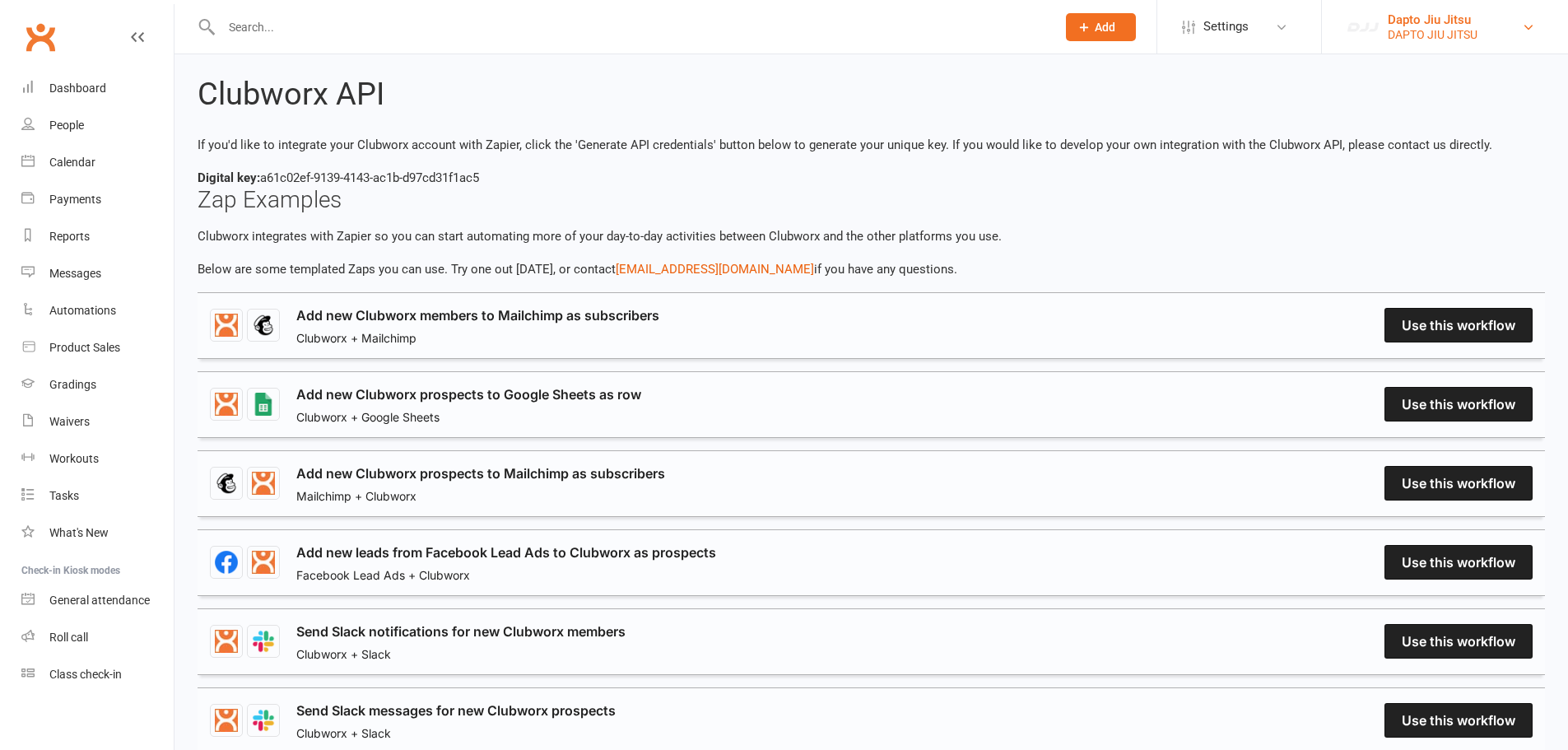
click at [1430, 31] on div "DAPTO JIU JITSU" at bounding box center [1432, 34] width 89 height 14
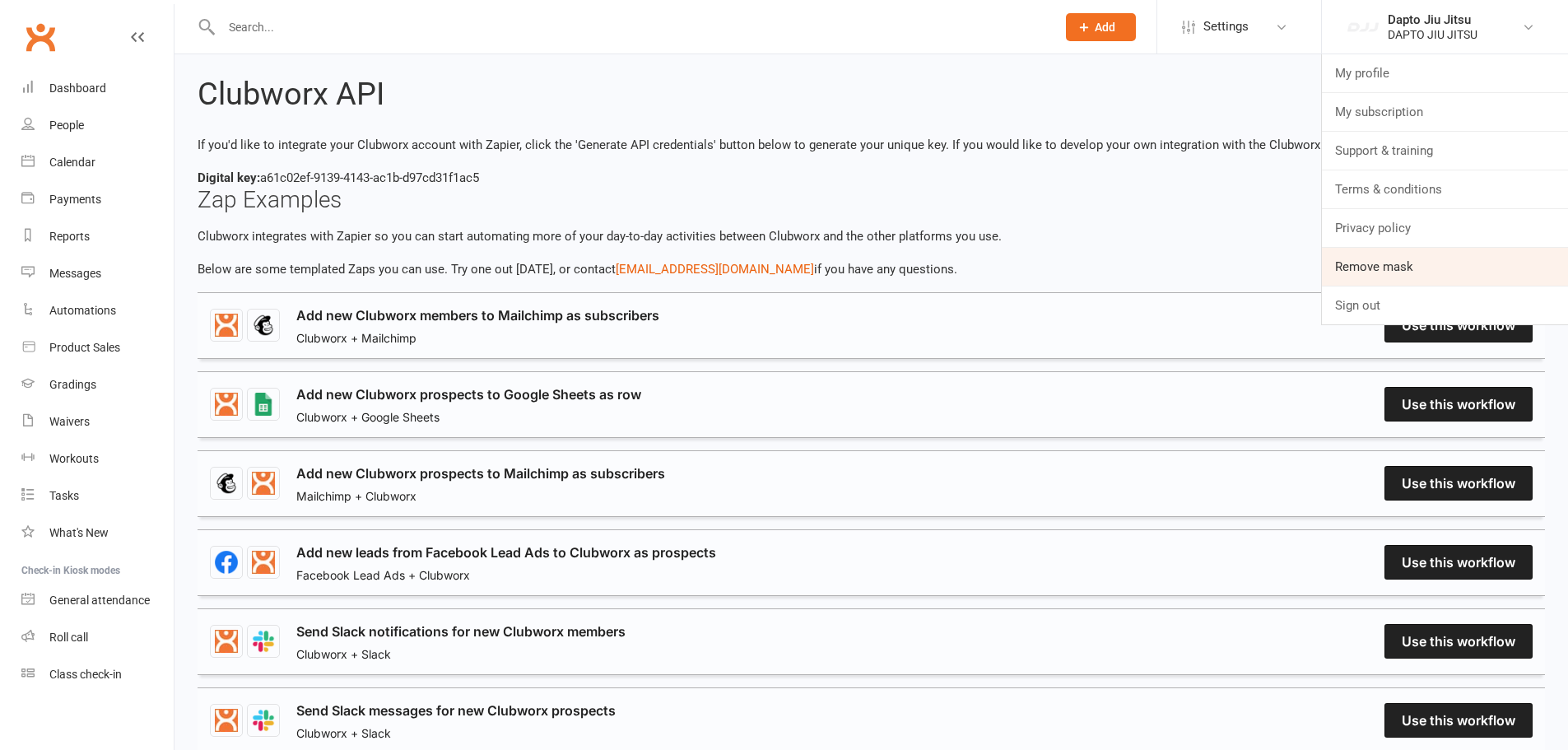
click at [1415, 257] on link "Remove mask" at bounding box center [1445, 266] width 246 height 37
